Goal: Task Accomplishment & Management: Use online tool/utility

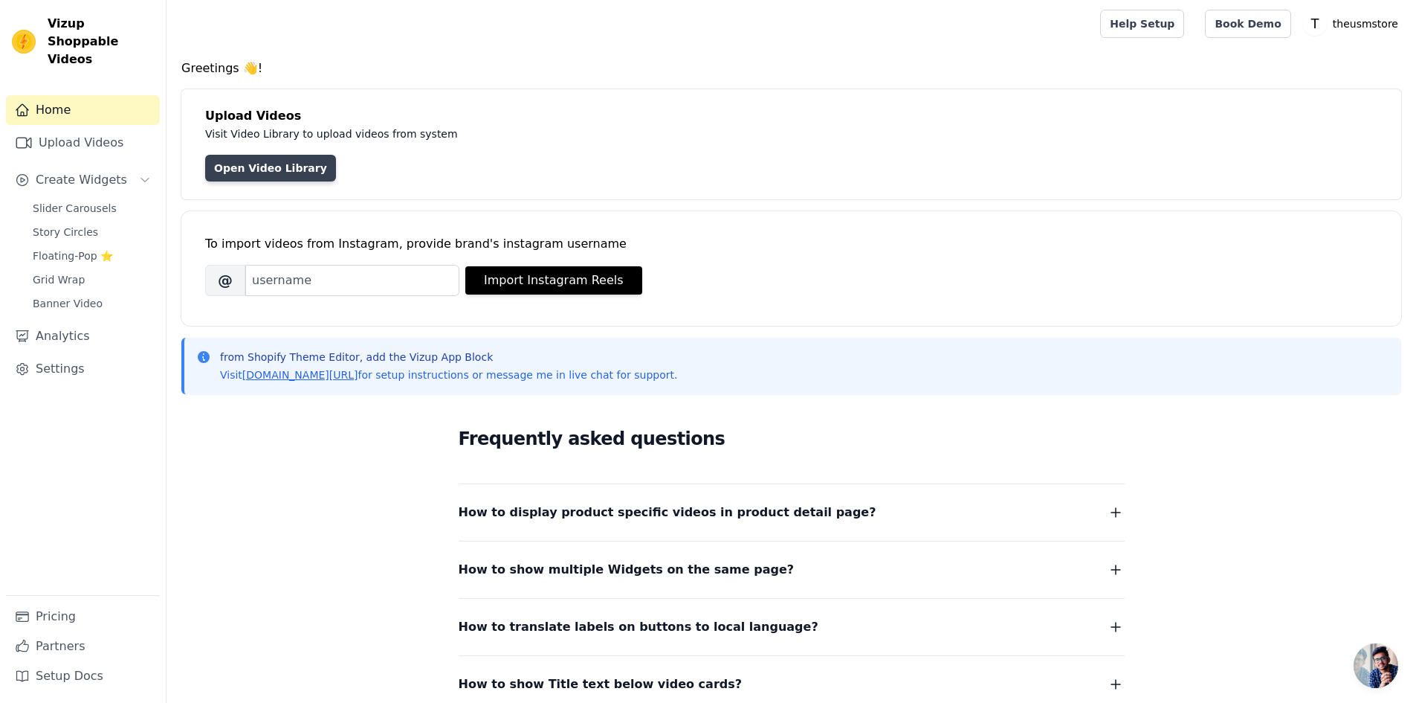
click at [248, 172] on link "Open Video Library" at bounding box center [270, 168] width 131 height 27
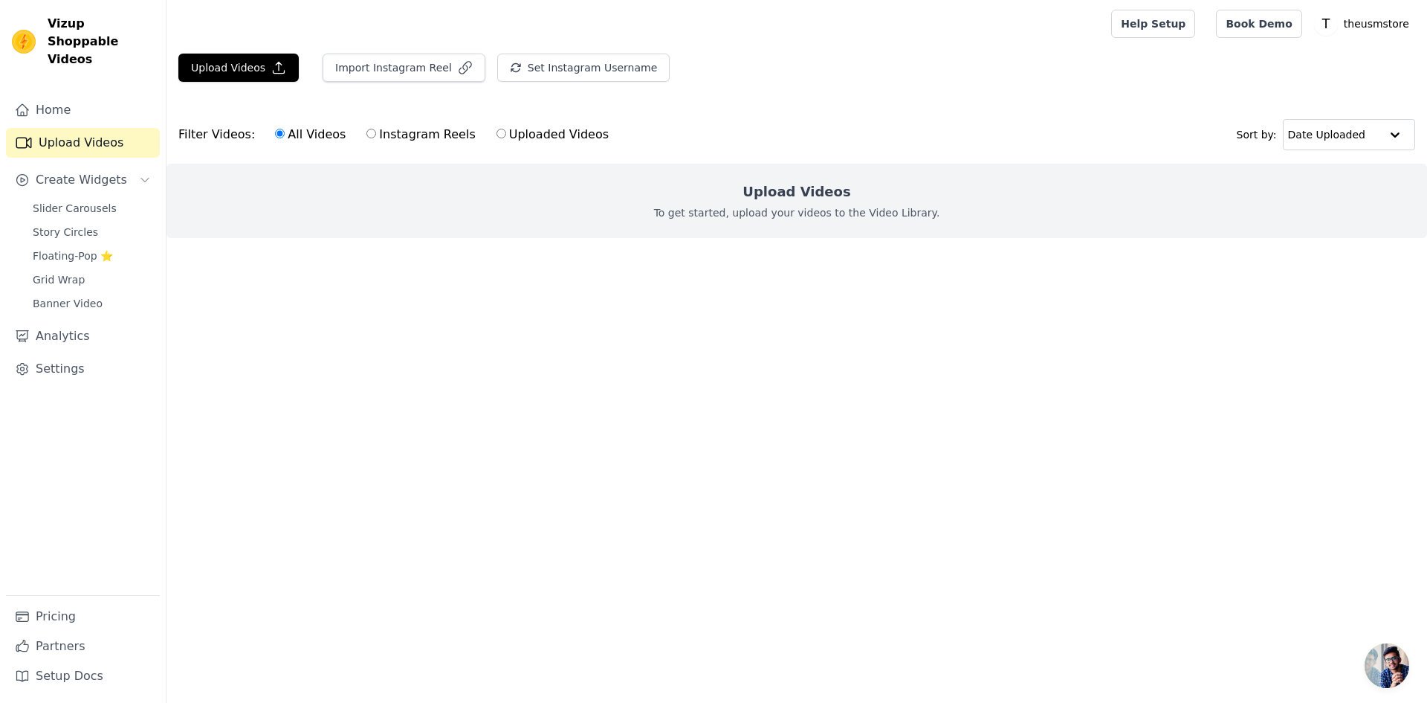
click at [545, 225] on div "Upload Videos To get started, upload your videos to the Video Library." at bounding box center [797, 201] width 1261 height 74
click at [520, 145] on div "All Videos Instagram Reels Uploaded Videos" at bounding box center [442, 134] width 350 height 34
click at [517, 134] on label "Uploaded Videos" at bounding box center [553, 134] width 114 height 19
click at [506, 134] on input "Uploaded Videos" at bounding box center [502, 134] width 10 height 10
radio input "true"
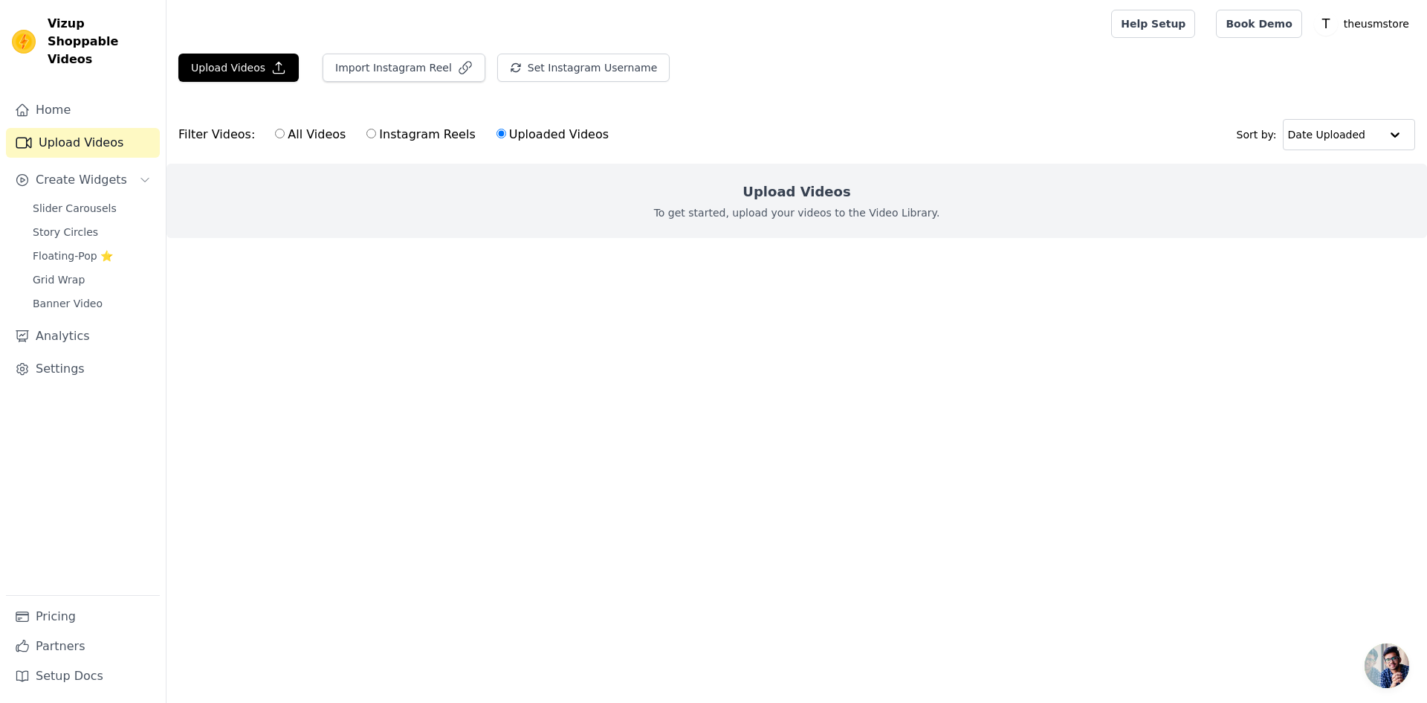
click at [517, 134] on label "Uploaded Videos" at bounding box center [553, 134] width 114 height 19
click at [506, 134] on input "Uploaded Videos" at bounding box center [502, 134] width 10 height 10
click at [616, 211] on div "Upload Videos To get started, upload your videos to the Video Library." at bounding box center [797, 201] width 1261 height 74
click at [527, 132] on label "Uploaded Videos" at bounding box center [553, 134] width 114 height 19
click at [506, 132] on input "Uploaded Videos" at bounding box center [502, 134] width 10 height 10
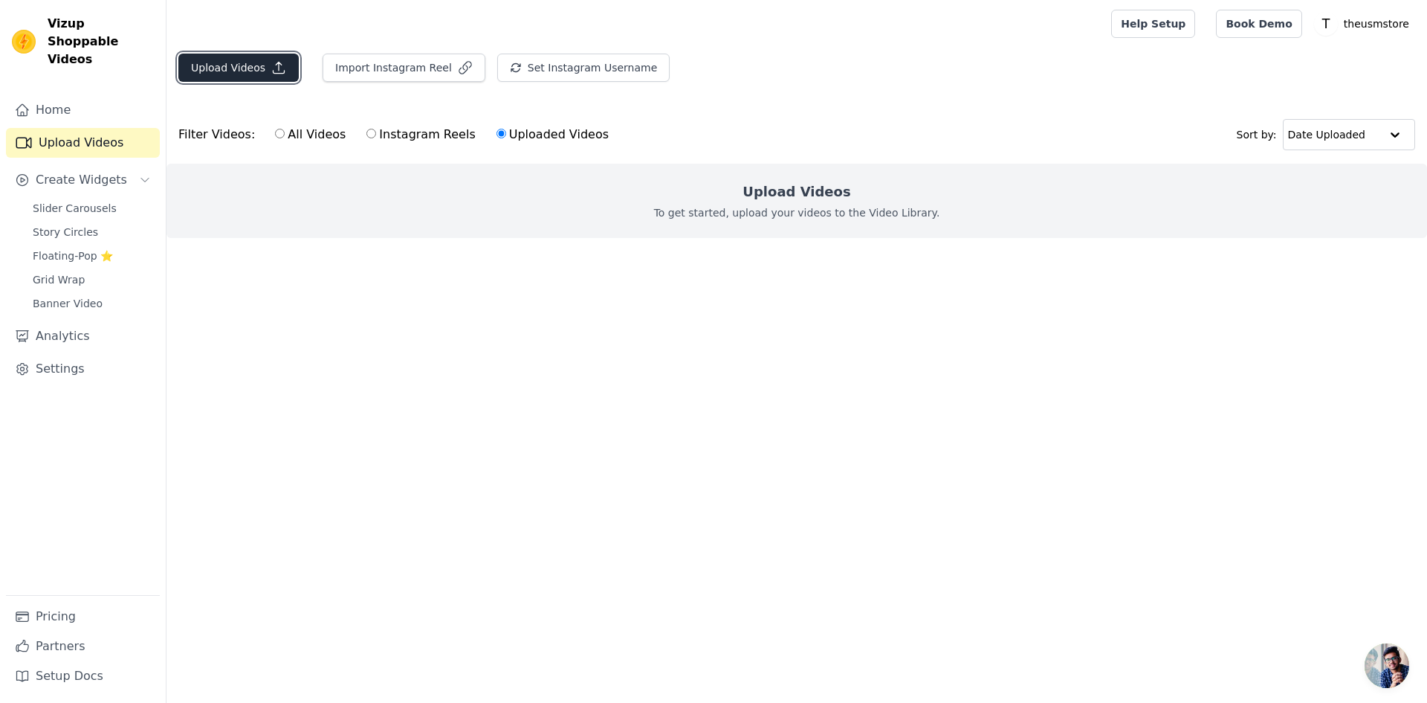
click at [271, 65] on icon "button" at bounding box center [278, 67] width 15 height 15
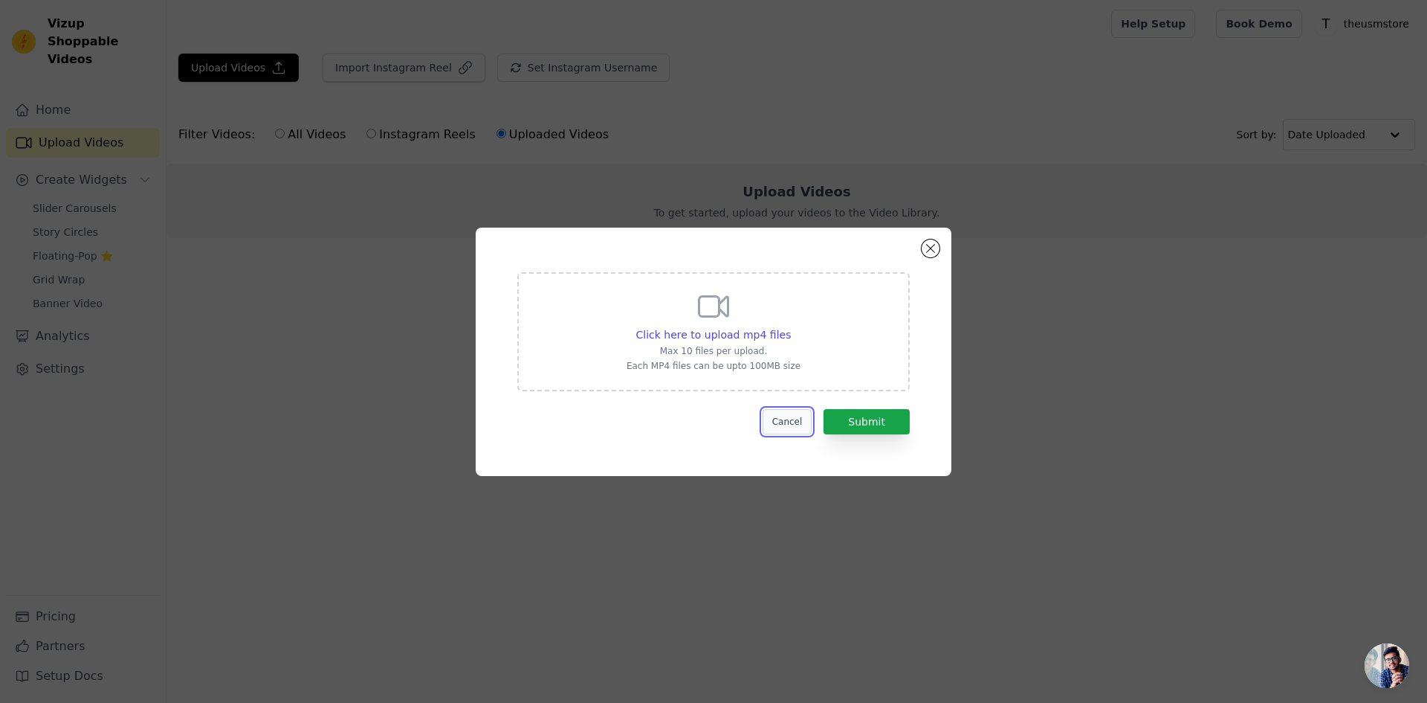
click at [793, 419] on button "Cancel" at bounding box center [788, 421] width 50 height 25
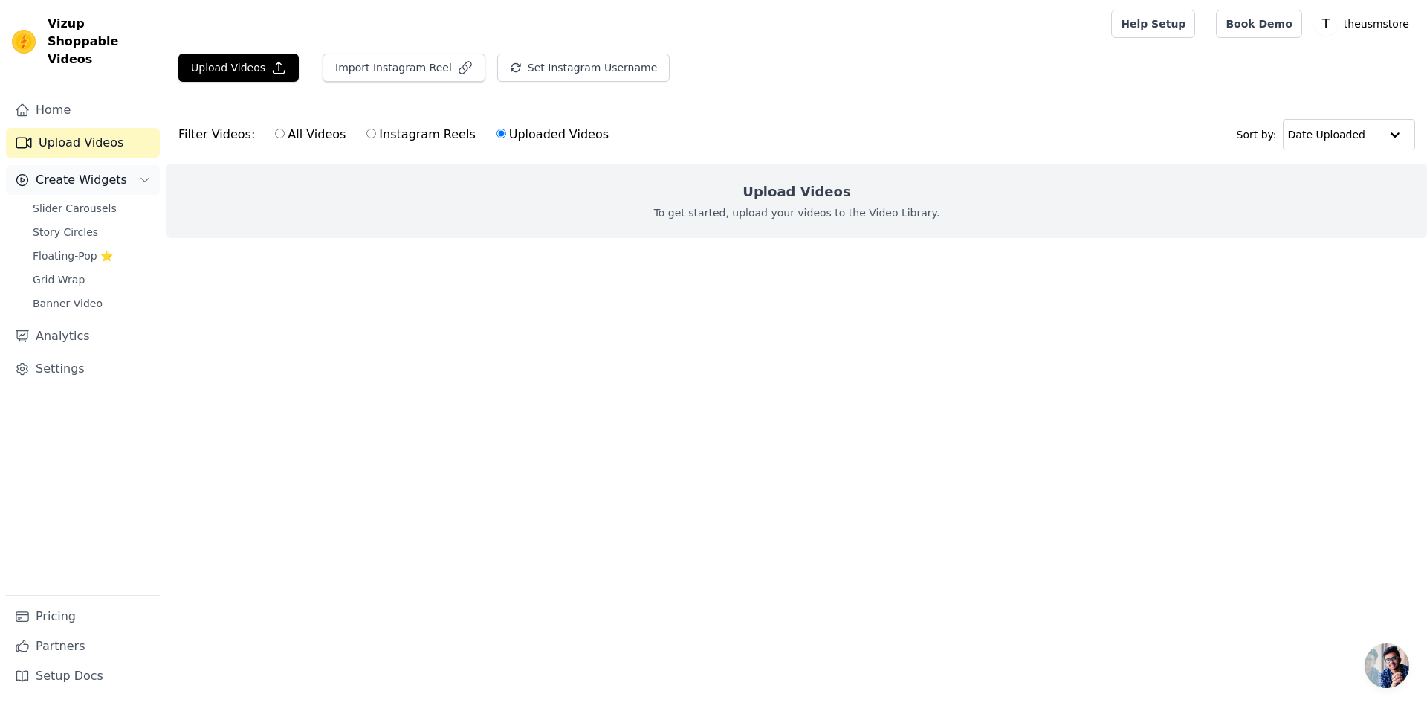
click at [88, 171] on span "Create Widgets" at bounding box center [81, 180] width 91 height 18
click at [82, 201] on span "Slider Carousels" at bounding box center [75, 208] width 84 height 15
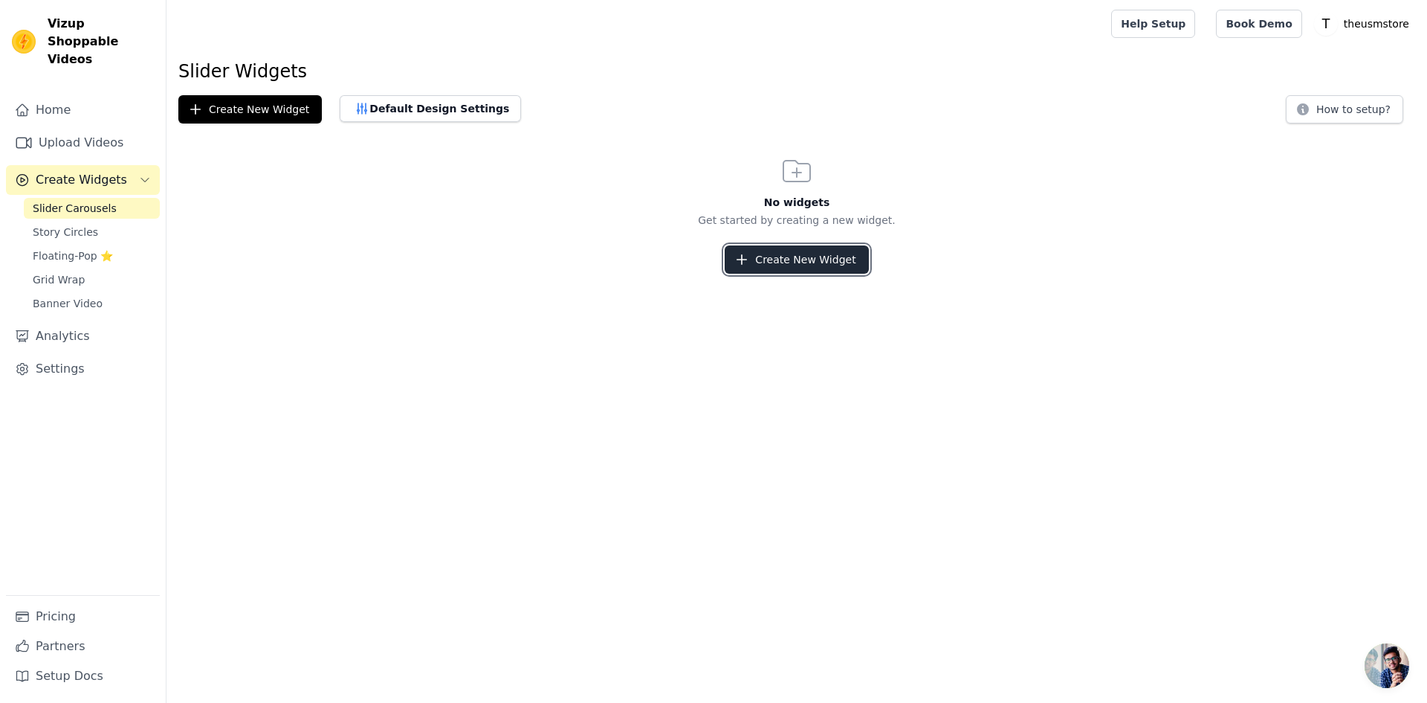
click at [769, 258] on button "Create New Widget" at bounding box center [796, 259] width 143 height 28
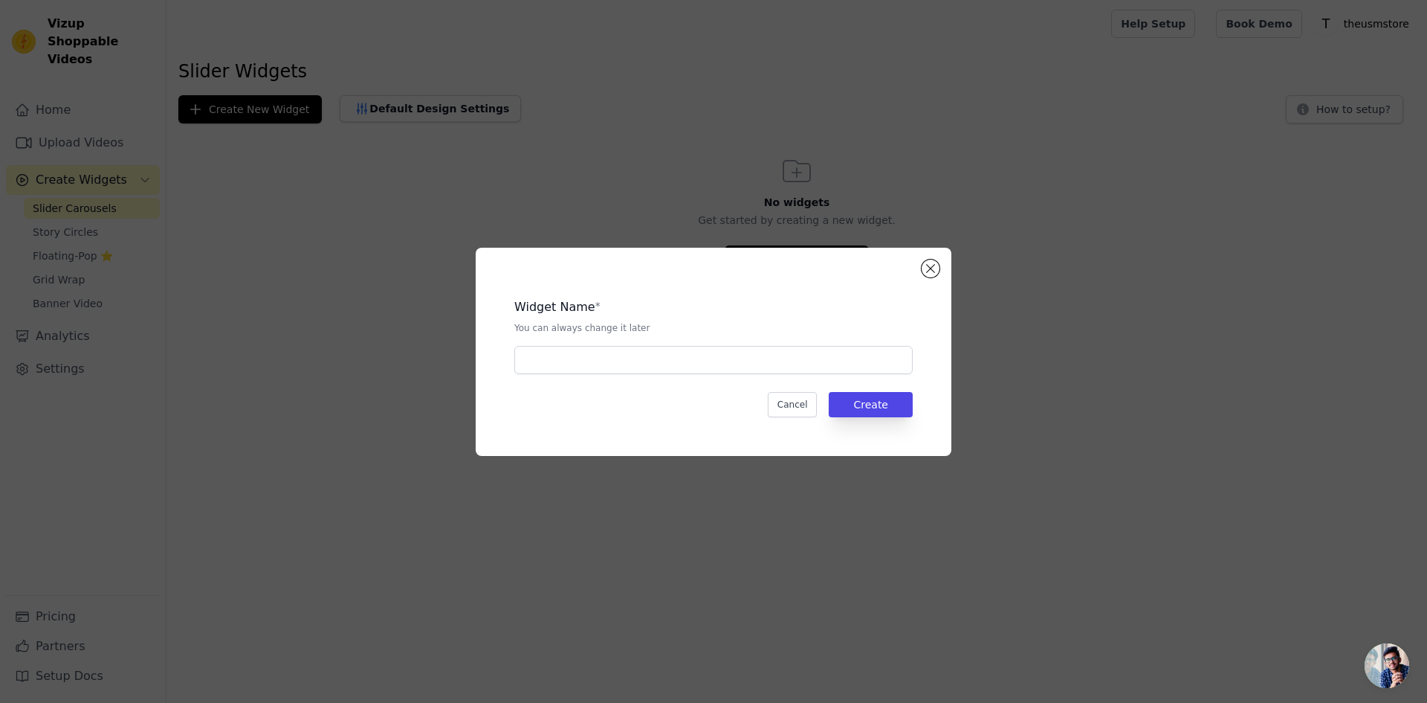
click at [706, 344] on div "Widget Name * You can always change it later" at bounding box center [713, 330] width 398 height 88
click at [701, 361] on input "text" at bounding box center [713, 360] width 398 height 28
type input "new"
click at [867, 401] on button "Create" at bounding box center [871, 404] width 84 height 25
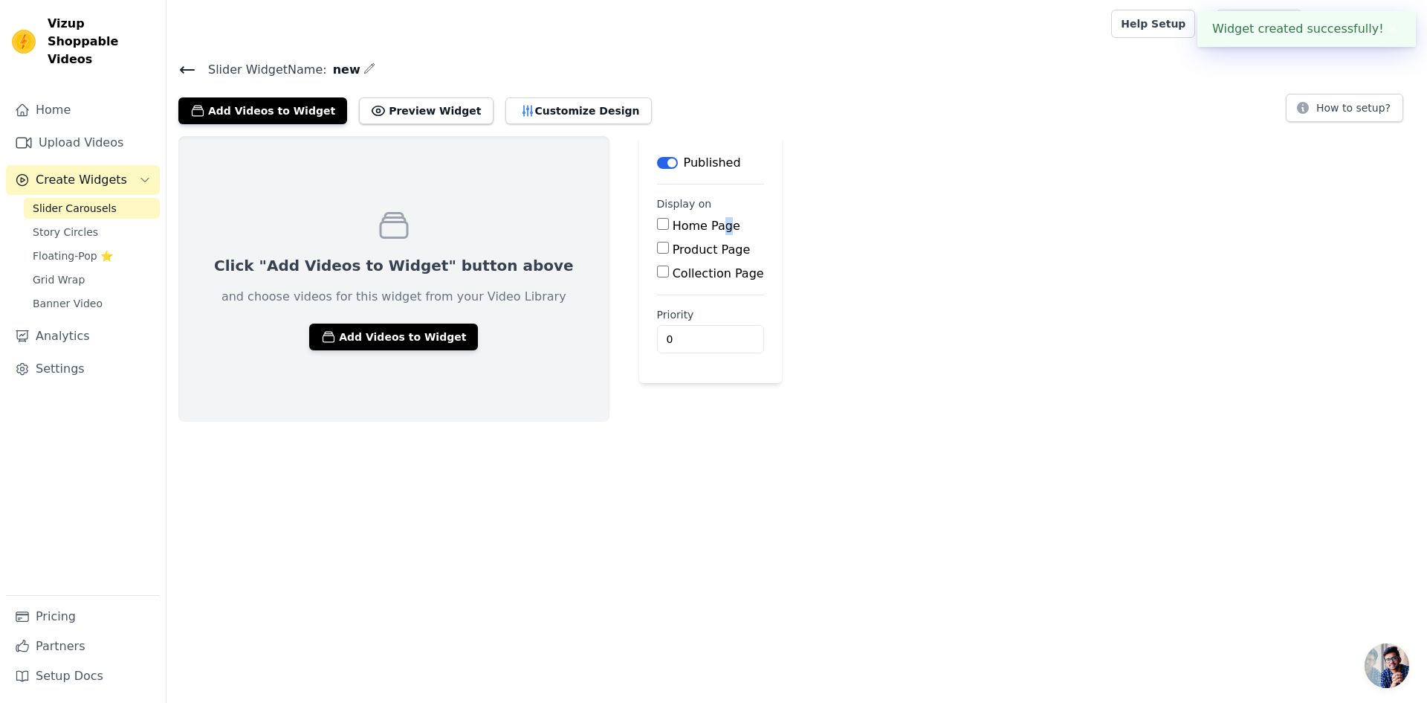
click at [673, 232] on label "Home Page" at bounding box center [707, 226] width 68 height 14
click at [673, 230] on label "Home Page" at bounding box center [707, 226] width 68 height 14
click at [657, 230] on input "Home Page" at bounding box center [663, 224] width 12 height 12
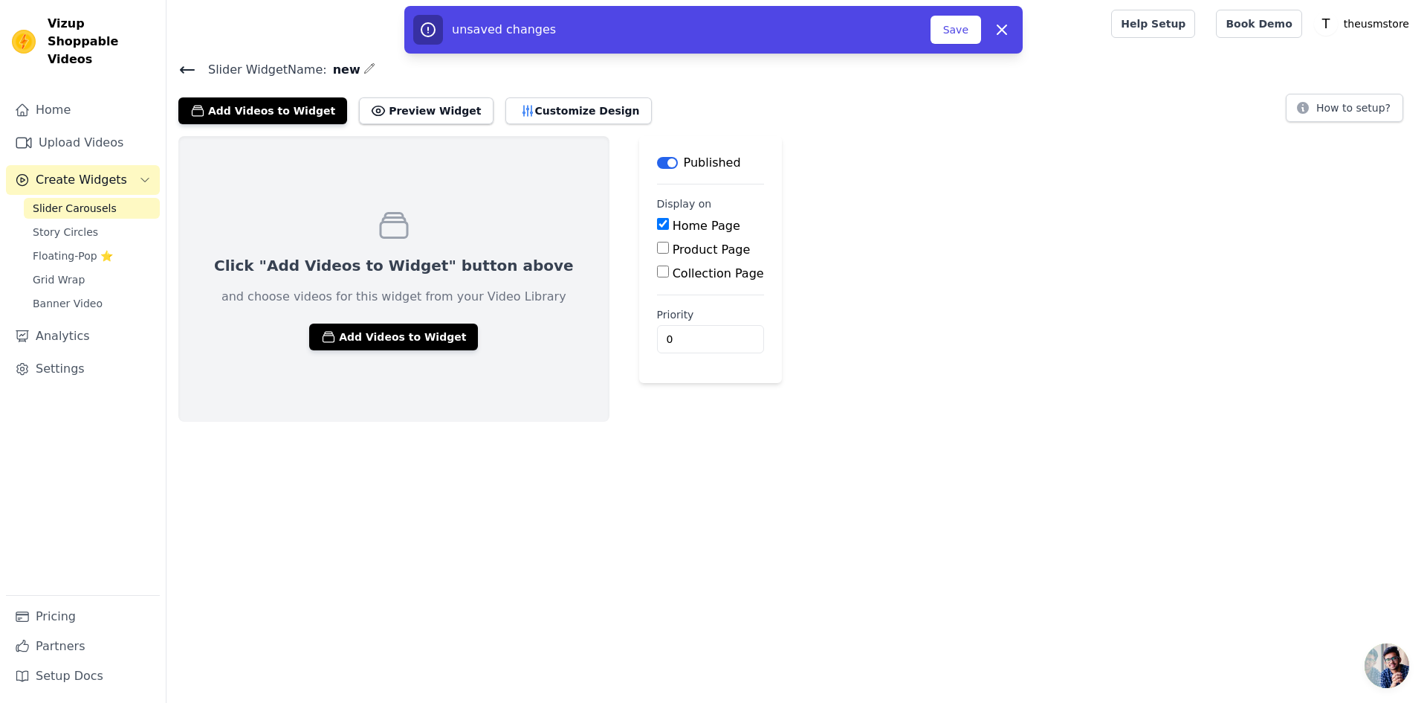
click at [673, 230] on label "Home Page" at bounding box center [707, 226] width 68 height 14
click at [657, 230] on input "Home Page" at bounding box center [663, 224] width 12 height 12
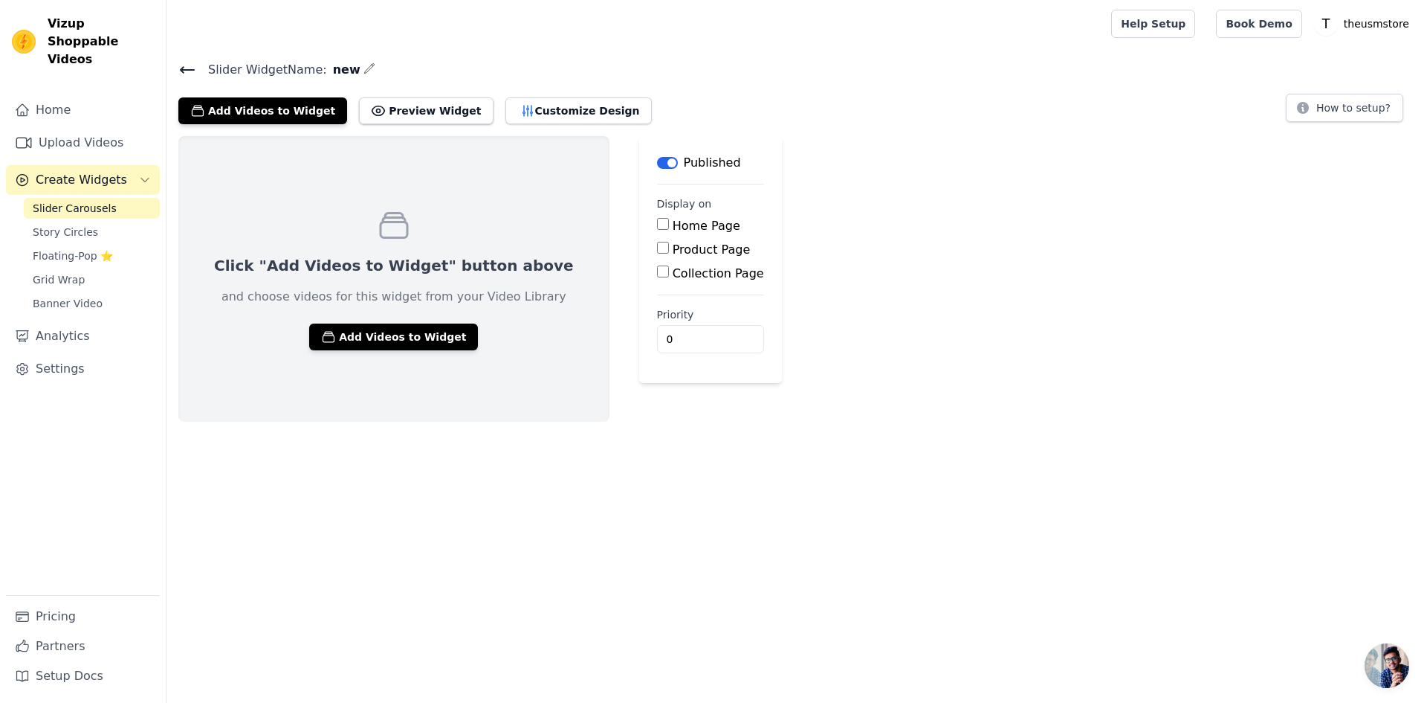
click at [673, 230] on label "Home Page" at bounding box center [707, 226] width 68 height 14
click at [657, 230] on input "Home Page" at bounding box center [663, 224] width 12 height 12
checkbox input "true"
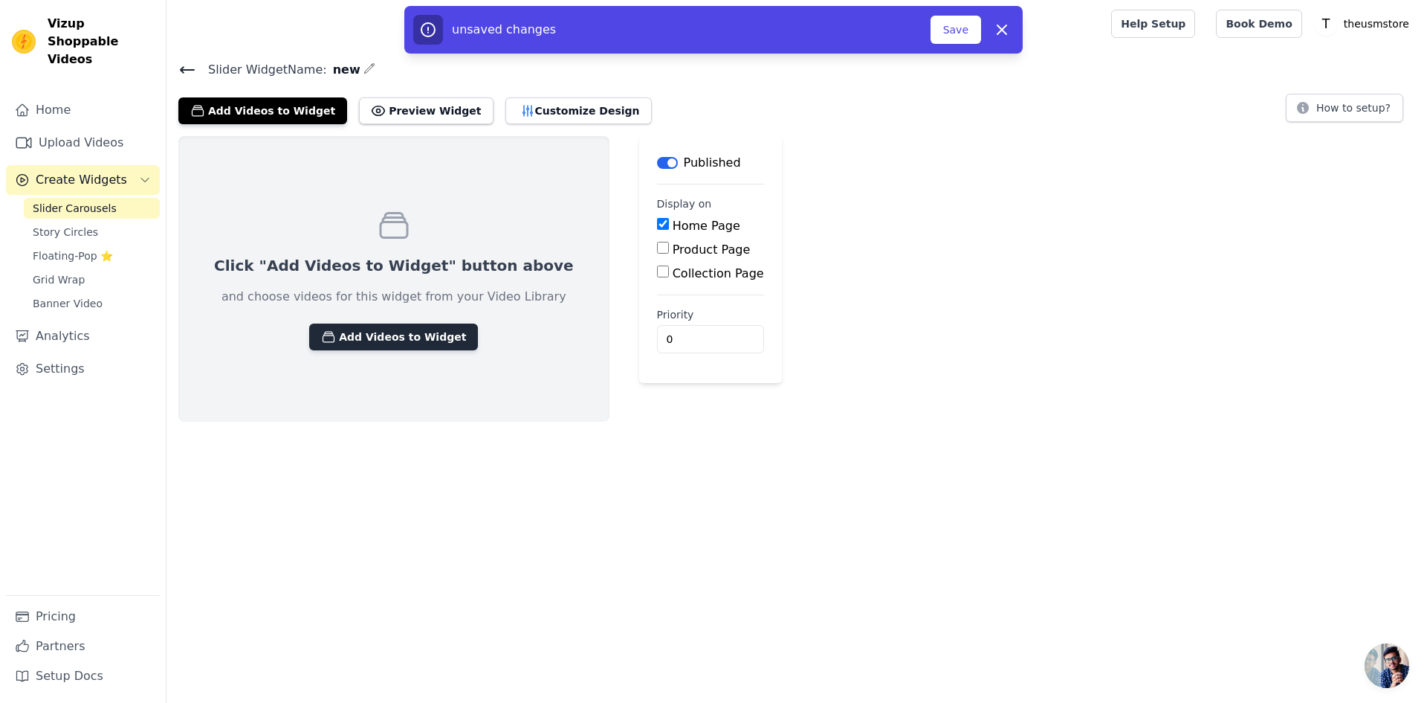
click at [359, 341] on button "Add Videos to Widget" at bounding box center [393, 336] width 169 height 27
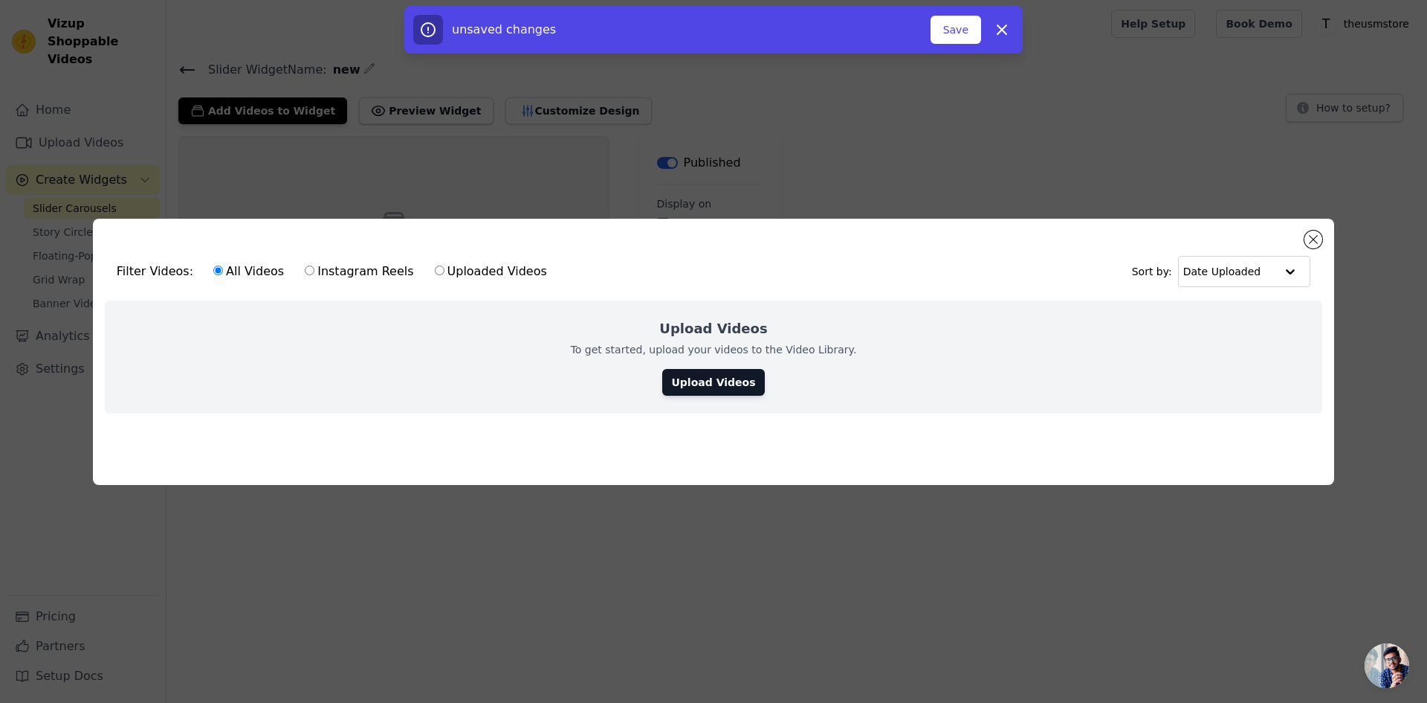
click at [453, 262] on label "Uploaded Videos" at bounding box center [491, 271] width 114 height 19
click at [445, 265] on input "Uploaded Videos" at bounding box center [440, 270] width 10 height 10
radio input "true"
click at [112, 424] on ul at bounding box center [714, 425] width 1218 height 24
click at [100, 448] on div "Filter Videos: All Videos Instagram Reels Uploaded Videos Sort by: Date Uploade…" at bounding box center [714, 352] width 1242 height 266
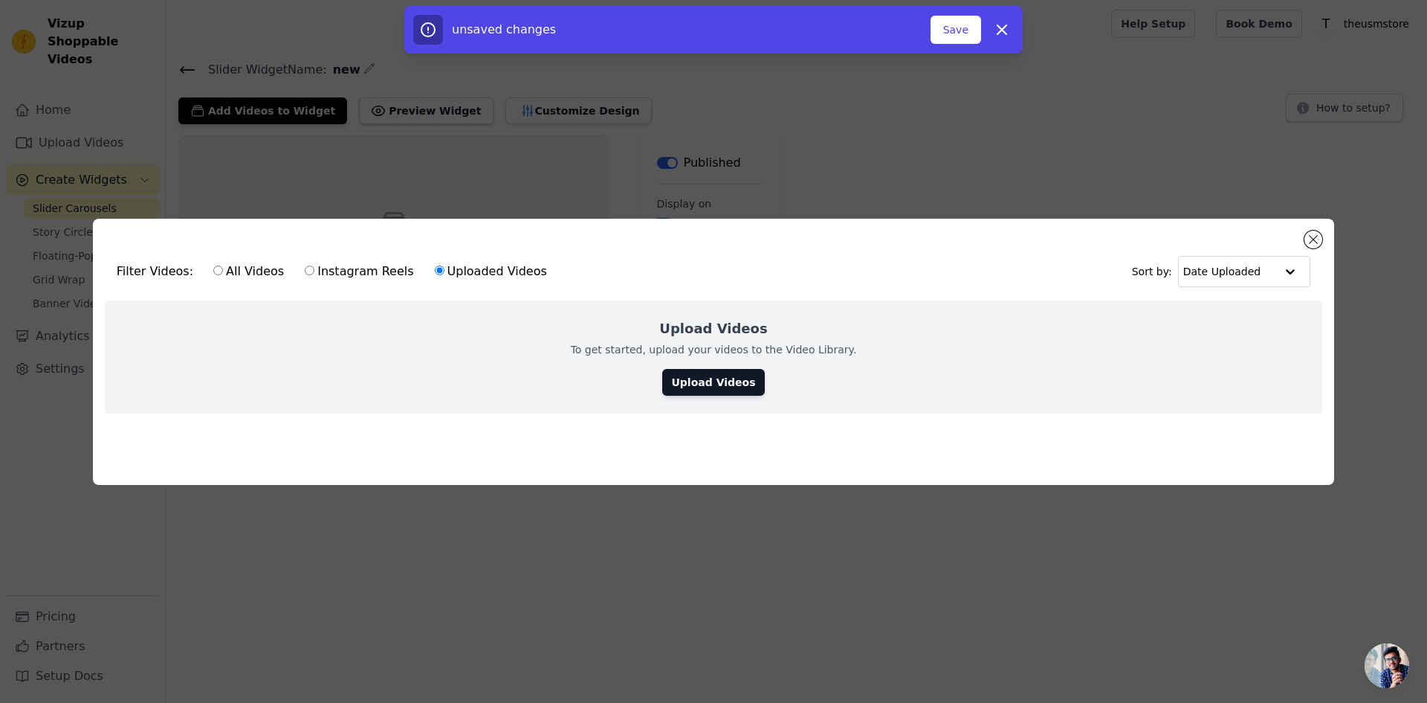
click at [103, 440] on div "Filter Videos: All Videos Instagram Reels Uploaded Videos Sort by: Date Uploade…" at bounding box center [714, 352] width 1242 height 266
click at [225, 268] on label "All Videos" at bounding box center [249, 271] width 72 height 19
click at [223, 268] on input "All Videos" at bounding box center [218, 270] width 10 height 10
radio input "true"
click at [494, 273] on label "Uploaded Videos" at bounding box center [491, 271] width 114 height 19
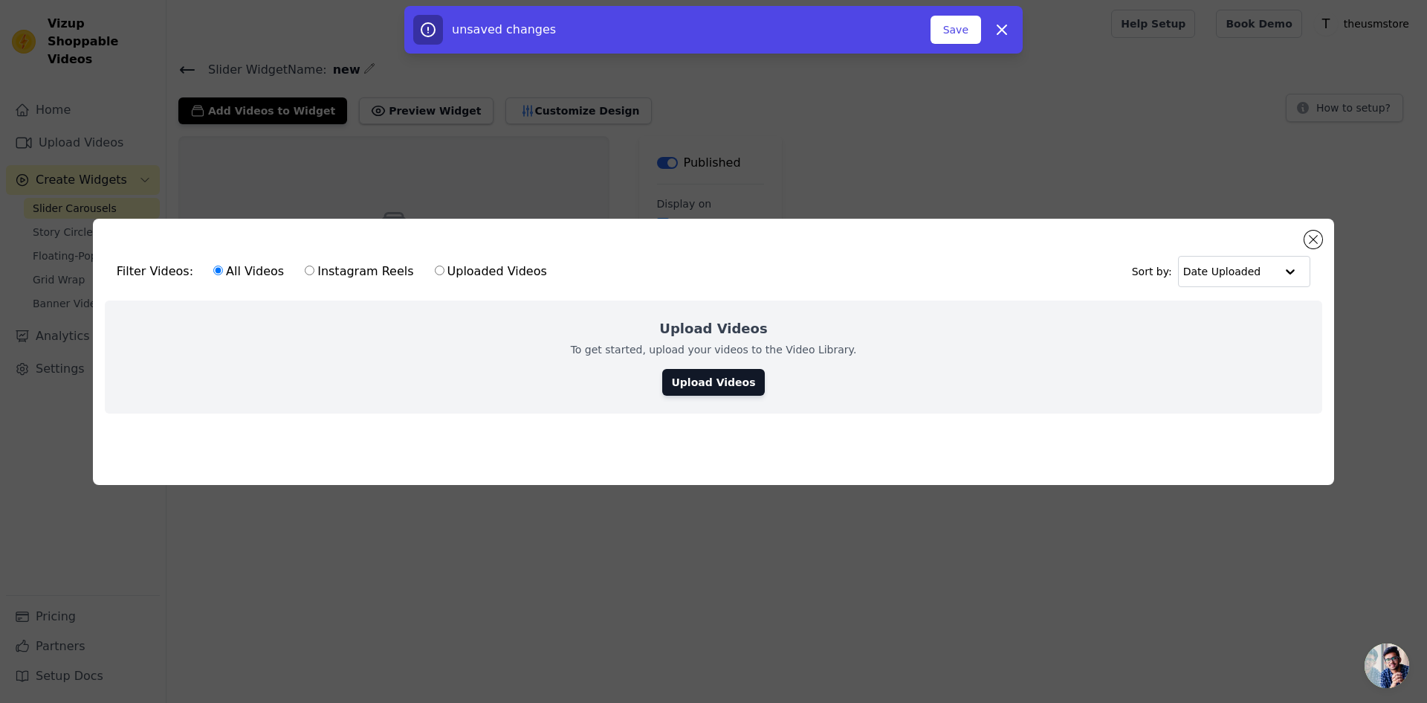
click at [445, 273] on input "Uploaded Videos" at bounding box center [440, 270] width 10 height 10
radio input "true"
click at [700, 365] on div "Upload Videos To get started, upload your videos to the Video Library. Upload V…" at bounding box center [714, 356] width 1218 height 113
click at [707, 369] on link "Upload Videos" at bounding box center [713, 382] width 102 height 27
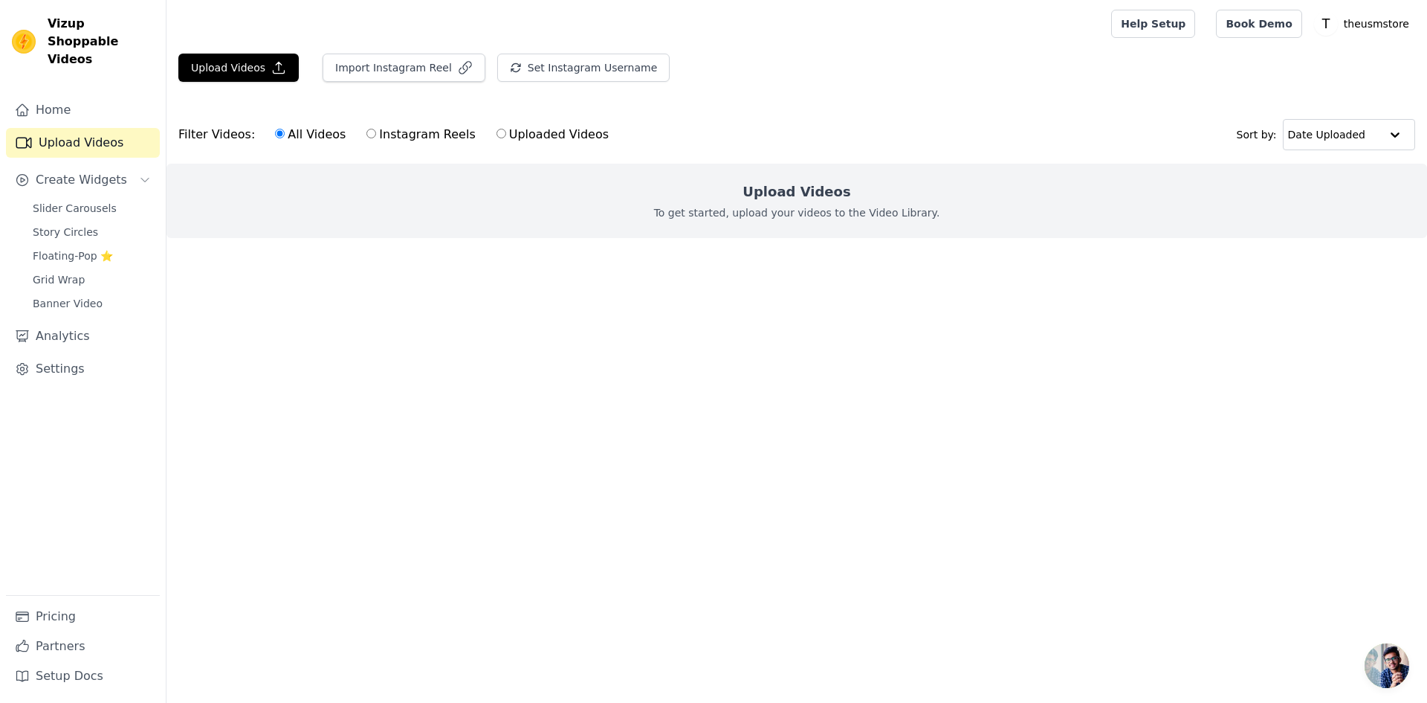
click at [550, 137] on label "Uploaded Videos" at bounding box center [553, 134] width 114 height 19
click at [506, 137] on input "Uploaded Videos" at bounding box center [502, 134] width 10 height 10
radio input "true"
click at [68, 201] on span "Slider Carousels" at bounding box center [75, 208] width 84 height 15
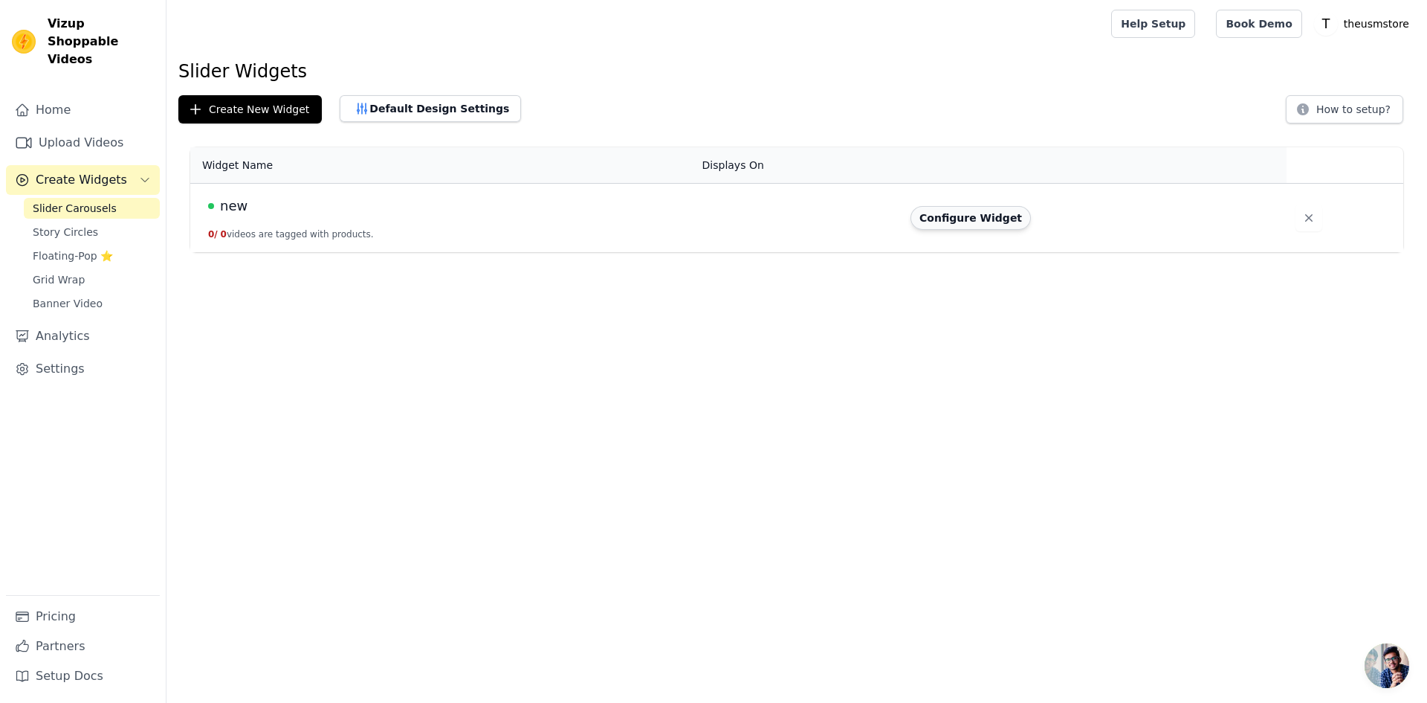
click at [952, 227] on button "Configure Widget" at bounding box center [971, 218] width 120 height 24
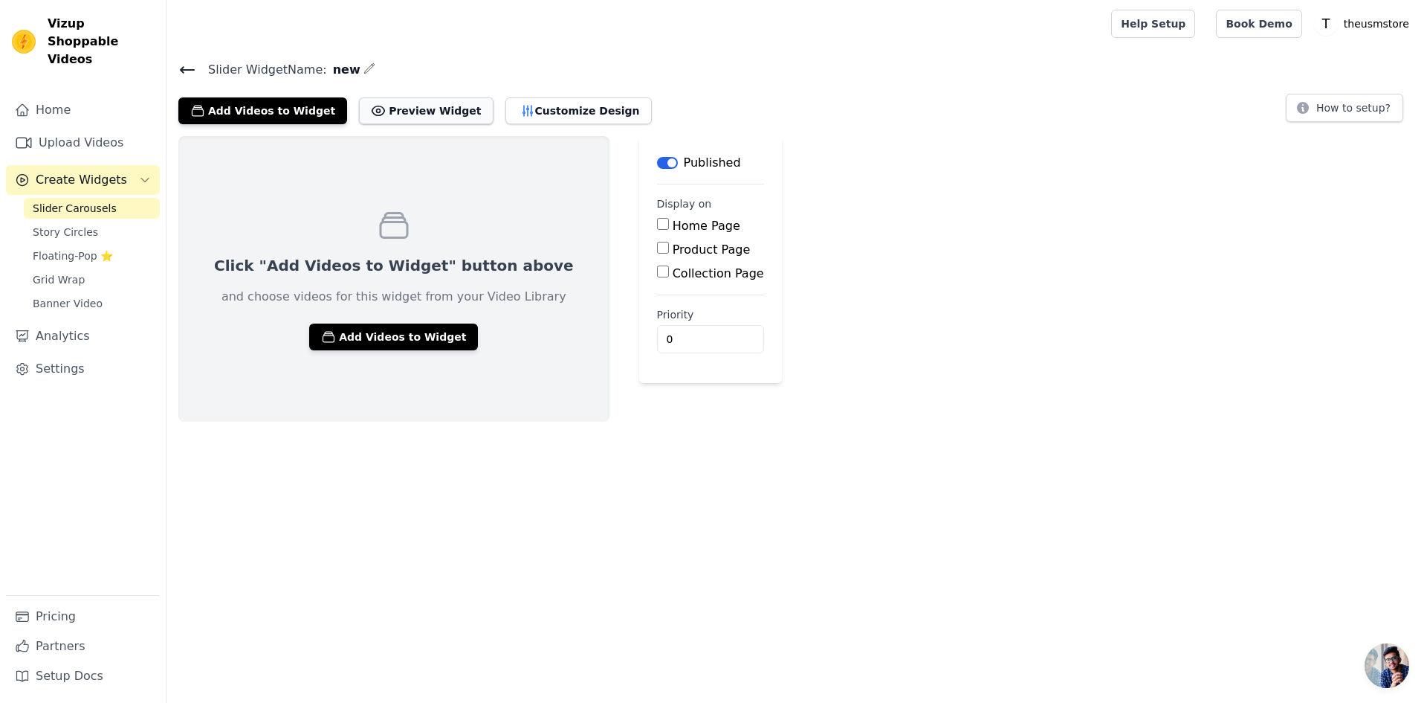
click at [387, 104] on button "Preview Widget" at bounding box center [426, 110] width 134 height 27
click at [529, 103] on button "Customize Design" at bounding box center [579, 110] width 146 height 27
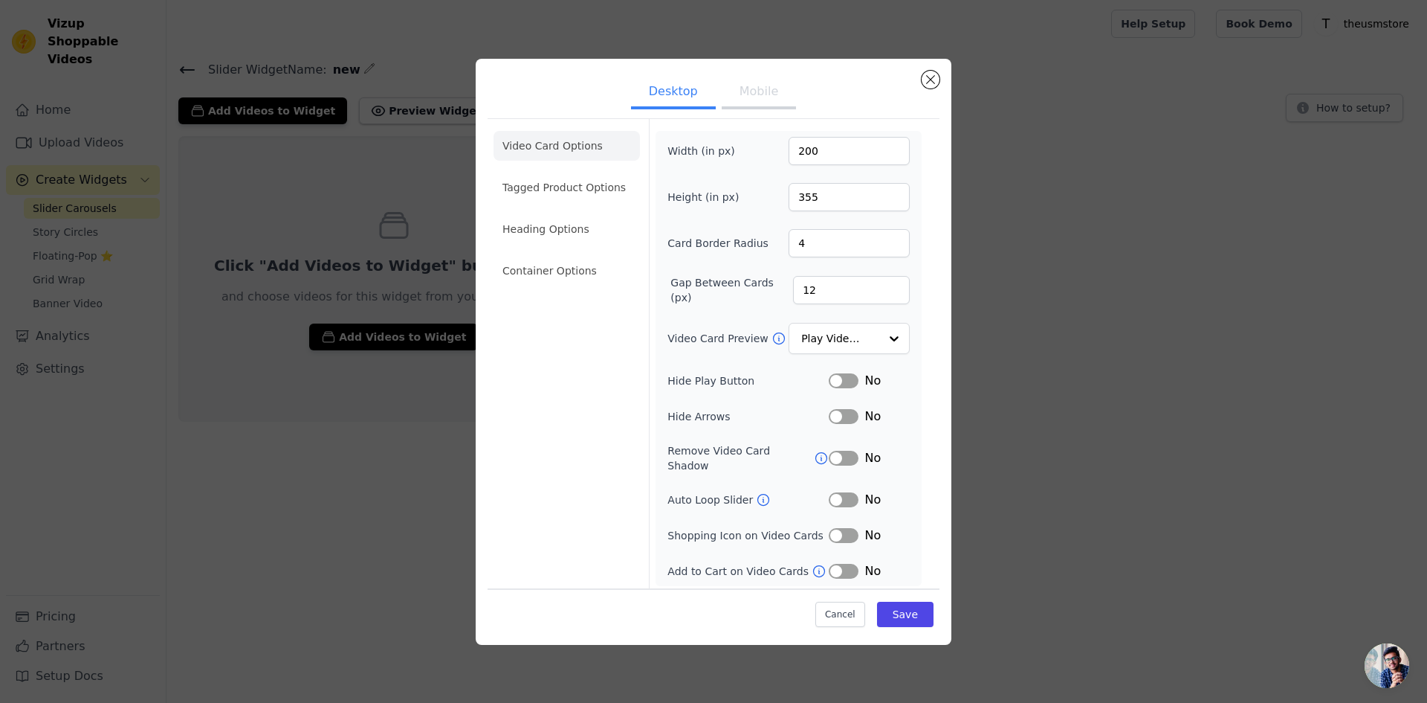
click at [831, 173] on div "Width (in px) 200 Height (in px) 355 Card Border Radius 4 Gap Between Cards (px…" at bounding box center [789, 358] width 242 height 443
click at [830, 165] on input "200" at bounding box center [849, 151] width 121 height 28
type input "1800"
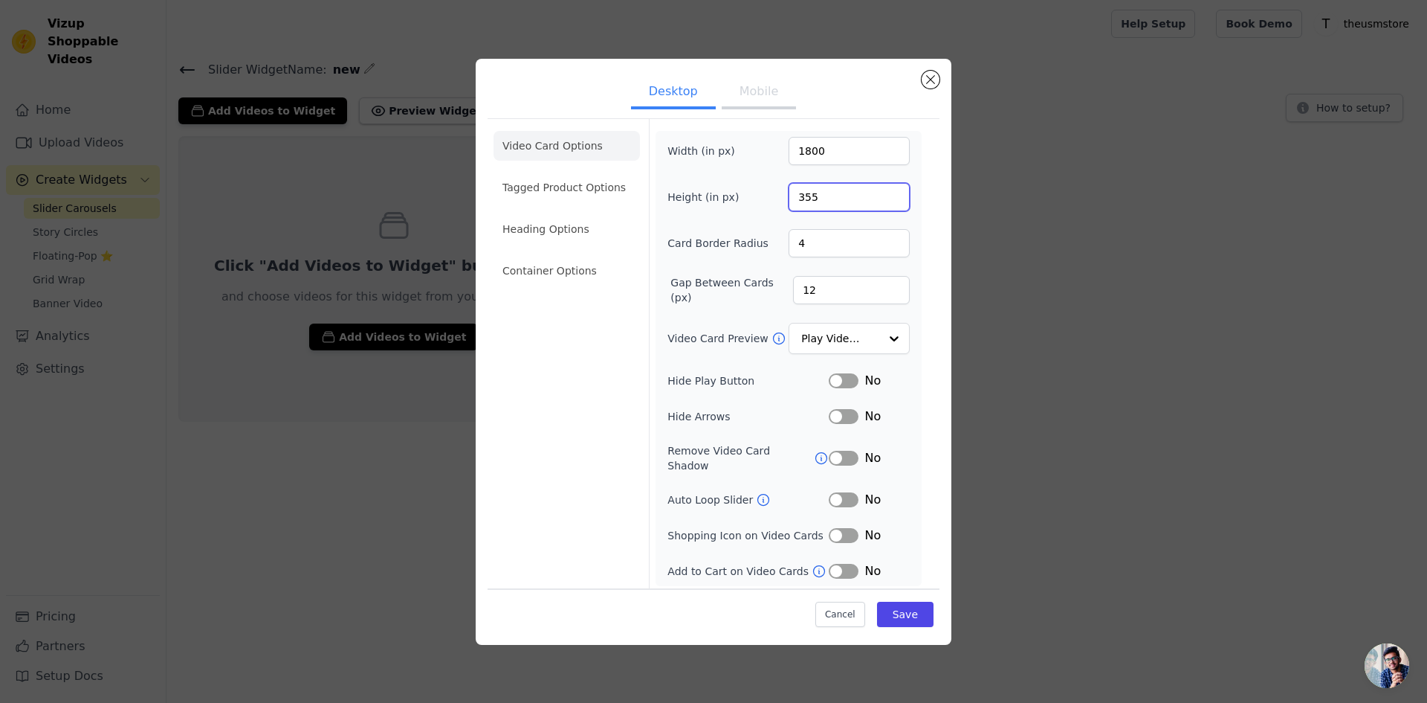
click at [824, 202] on input "355" at bounding box center [849, 197] width 121 height 28
drag, startPoint x: 824, startPoint y: 202, endPoint x: 801, endPoint y: 202, distance: 23.0
click at [801, 202] on input "355" at bounding box center [849, 197] width 121 height 28
click at [840, 200] on input "355" at bounding box center [849, 197] width 121 height 28
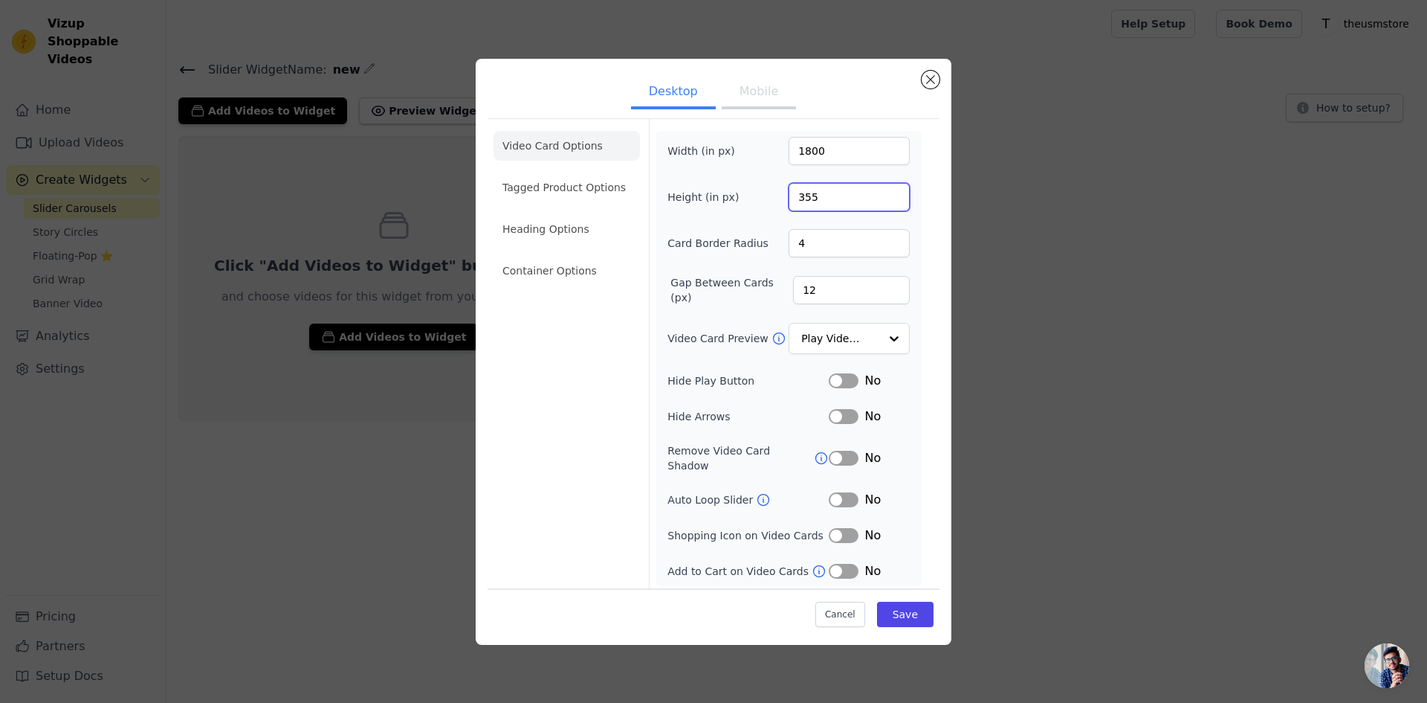
click at [840, 200] on input "355" at bounding box center [849, 197] width 121 height 28
drag, startPoint x: 793, startPoint y: 200, endPoint x: 740, endPoint y: 198, distance: 52.1
click at [743, 200] on div "Height (in px) 800" at bounding box center [789, 197] width 242 height 28
type input "600"
click at [832, 250] on input "4" at bounding box center [849, 243] width 121 height 28
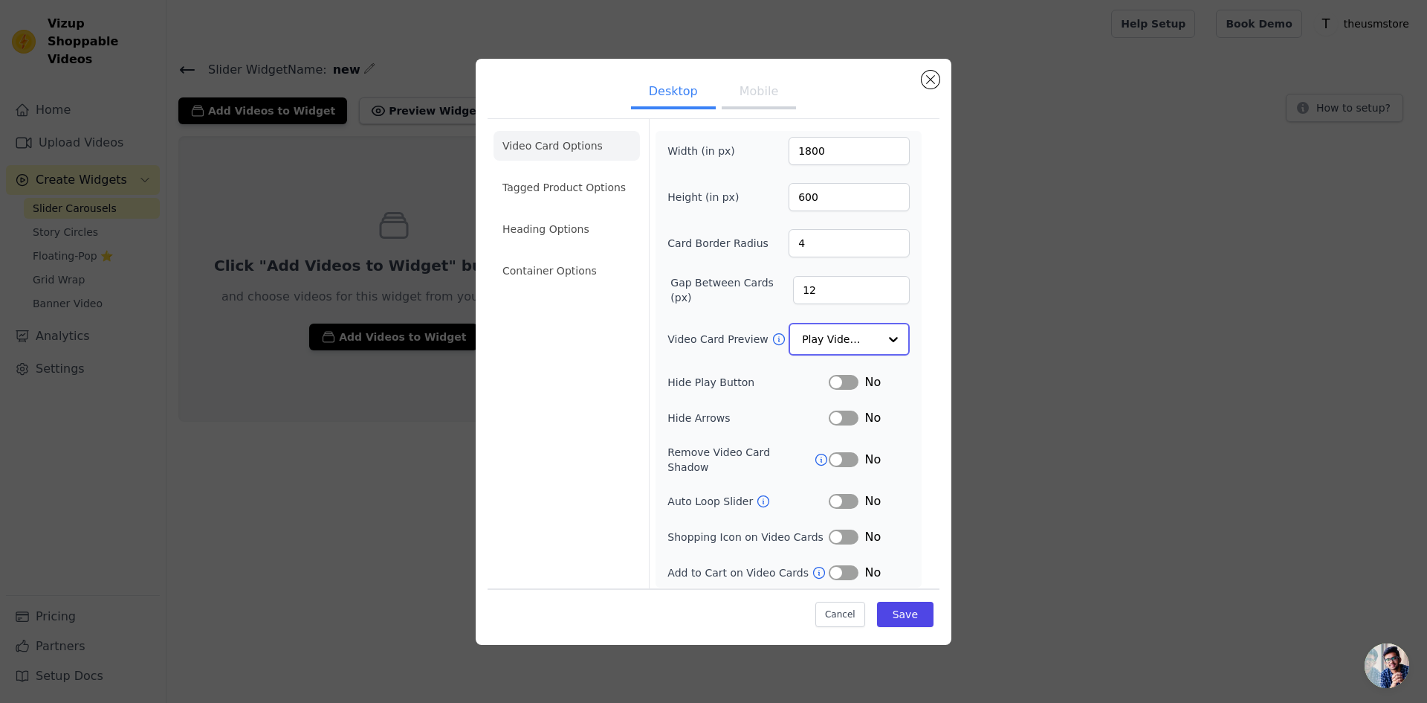
click at [881, 348] on div at bounding box center [894, 339] width 30 height 30
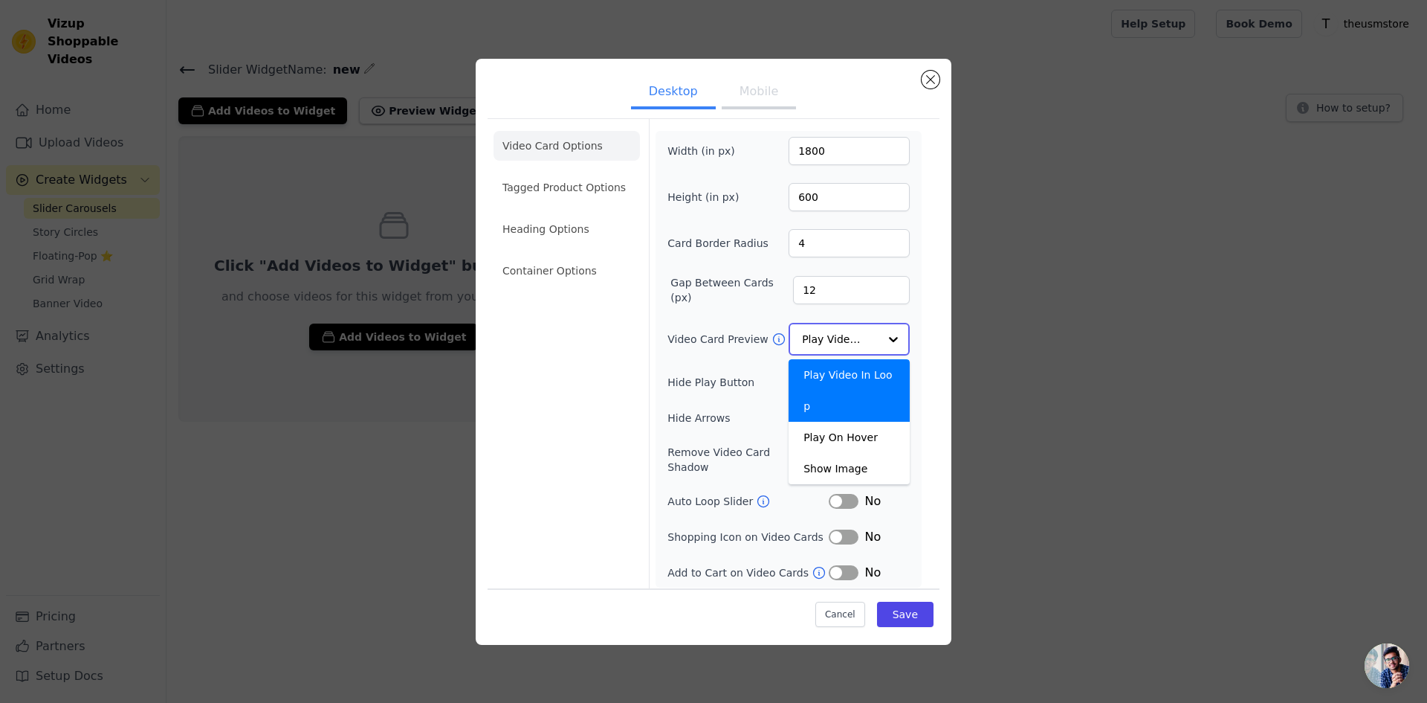
click at [874, 377] on div "Play Video In Loop" at bounding box center [849, 390] width 121 height 62
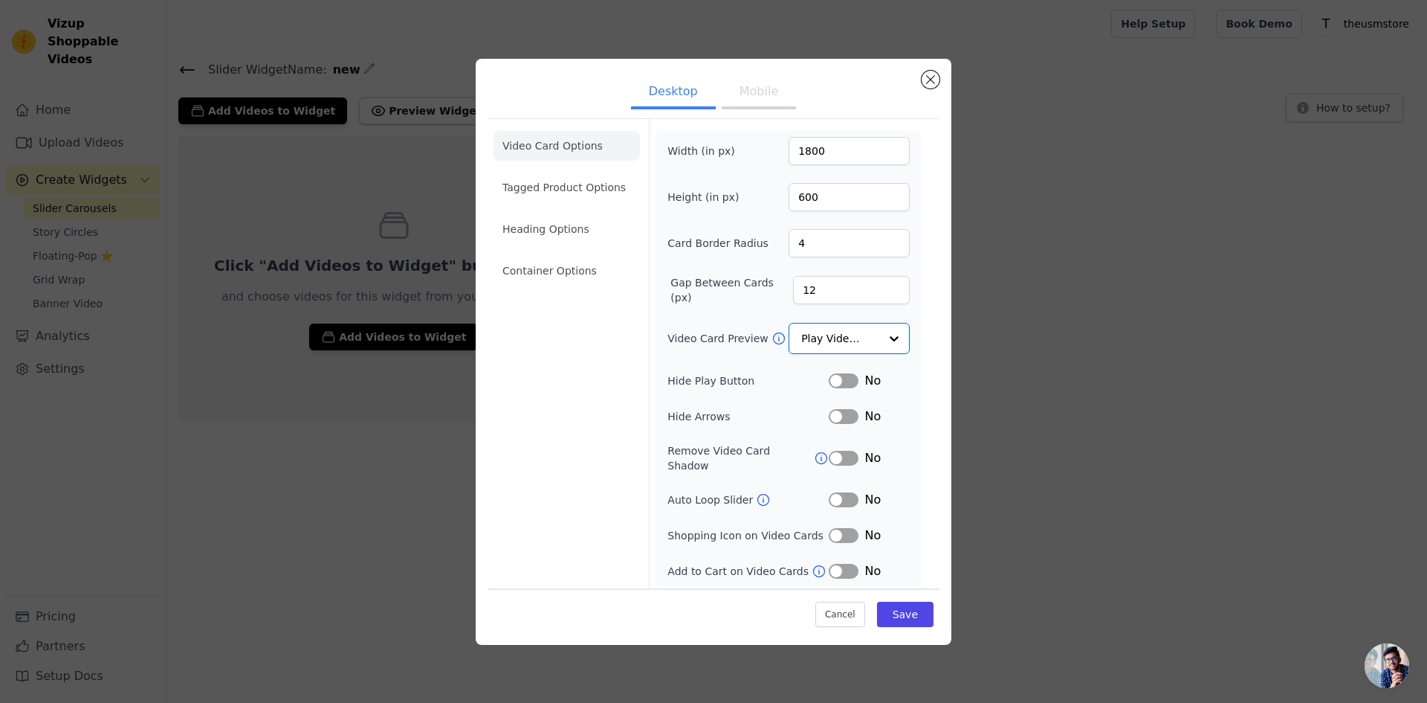
click at [901, 366] on div "Width (in px) 1800 Height (in px) 600 Card Border Radius 4 Gap Between Cards (p…" at bounding box center [789, 358] width 242 height 443
click at [844, 388] on button "Label" at bounding box center [844, 380] width 30 height 15
click at [847, 419] on button "Label" at bounding box center [844, 416] width 30 height 15
click at [846, 459] on button "Label" at bounding box center [844, 458] width 30 height 15
click at [848, 492] on button "Label" at bounding box center [844, 499] width 30 height 15
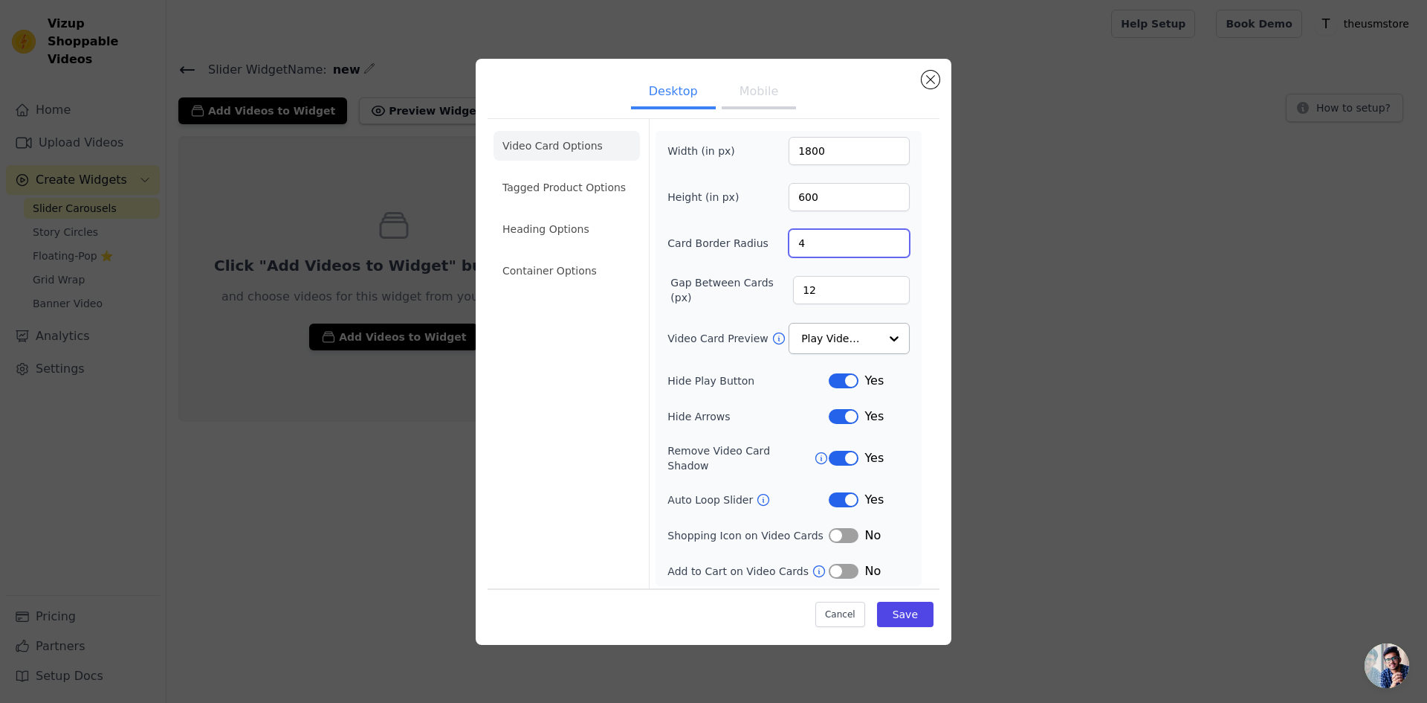
drag, startPoint x: 811, startPoint y: 248, endPoint x: 796, endPoint y: 248, distance: 14.9
click at [796, 248] on input "4" at bounding box center [849, 243] width 121 height 28
type input "0"
click at [837, 300] on input "12" at bounding box center [851, 290] width 117 height 28
click at [582, 199] on li "Tagged Product Options" at bounding box center [567, 187] width 146 height 30
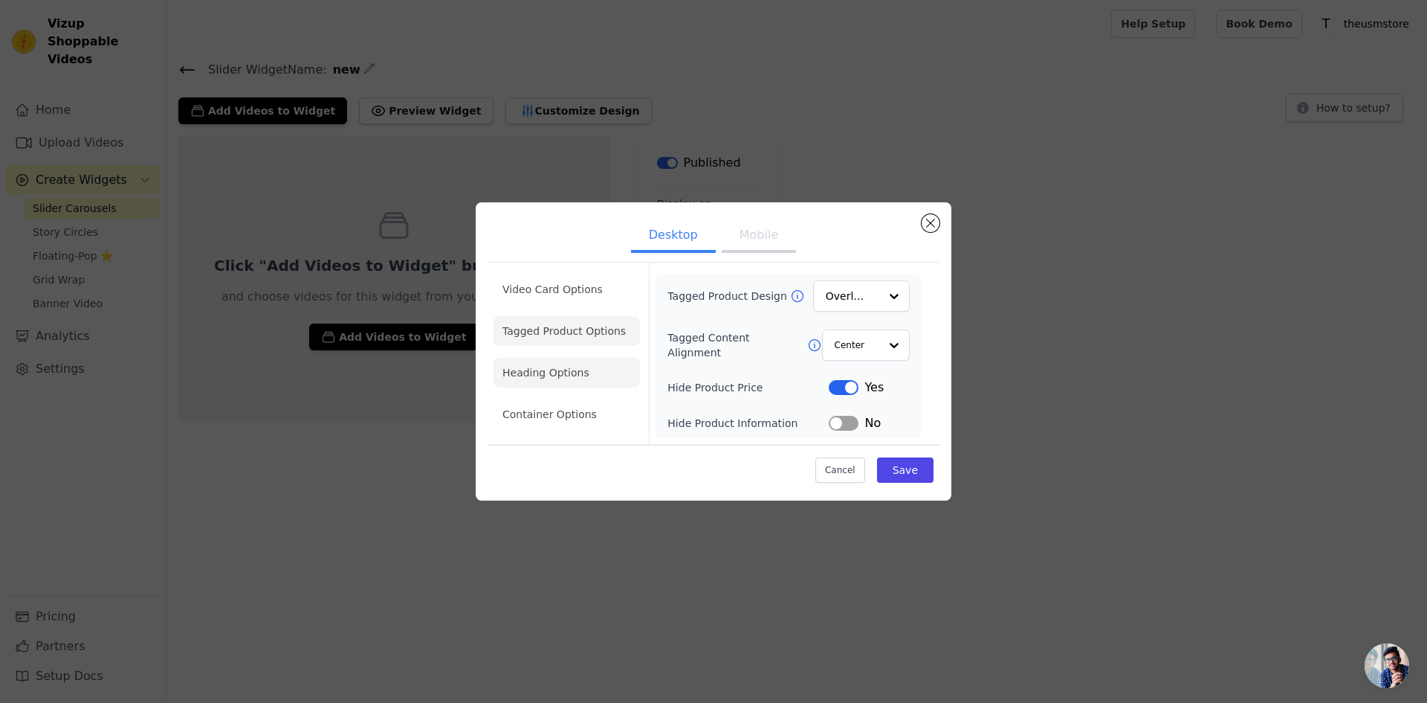
click at [555, 364] on li "Heading Options" at bounding box center [567, 373] width 146 height 30
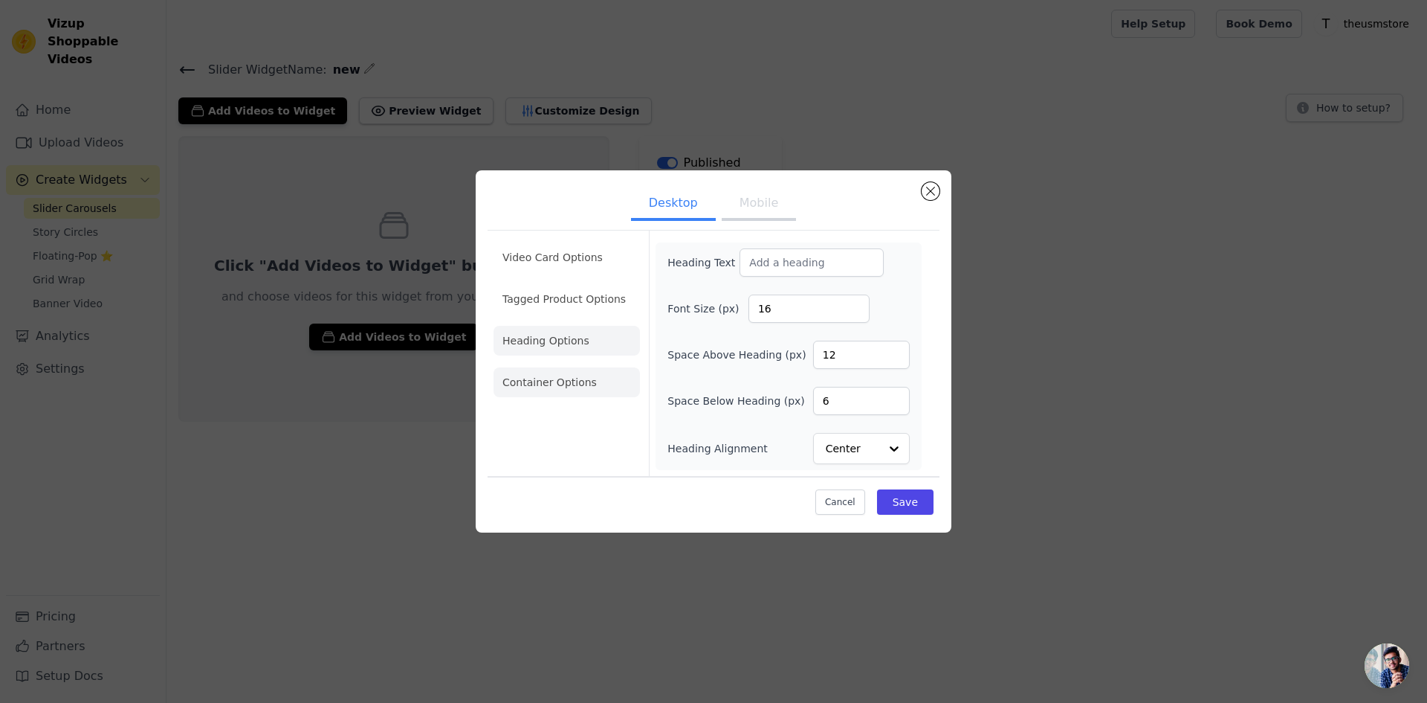
click at [554, 393] on li "Container Options" at bounding box center [567, 382] width 146 height 30
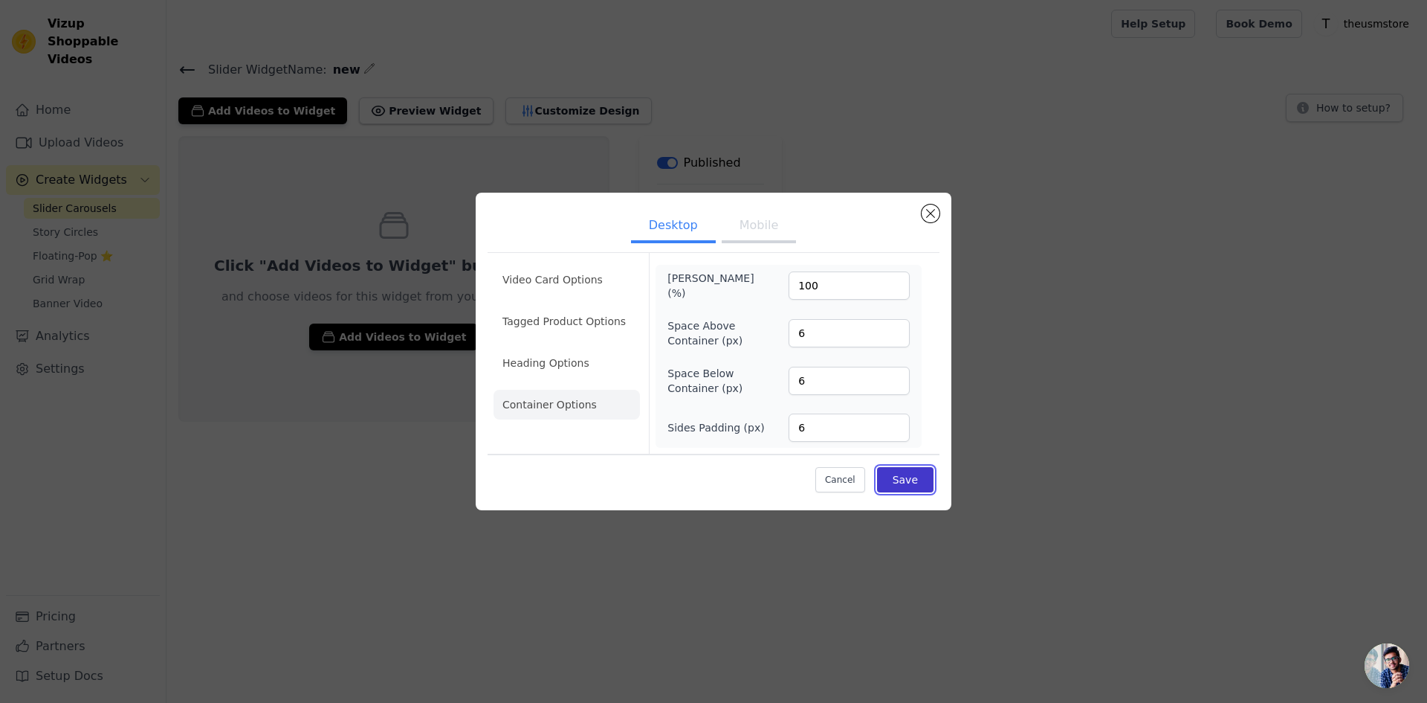
click at [919, 480] on button "Save" at bounding box center [905, 479] width 57 height 25
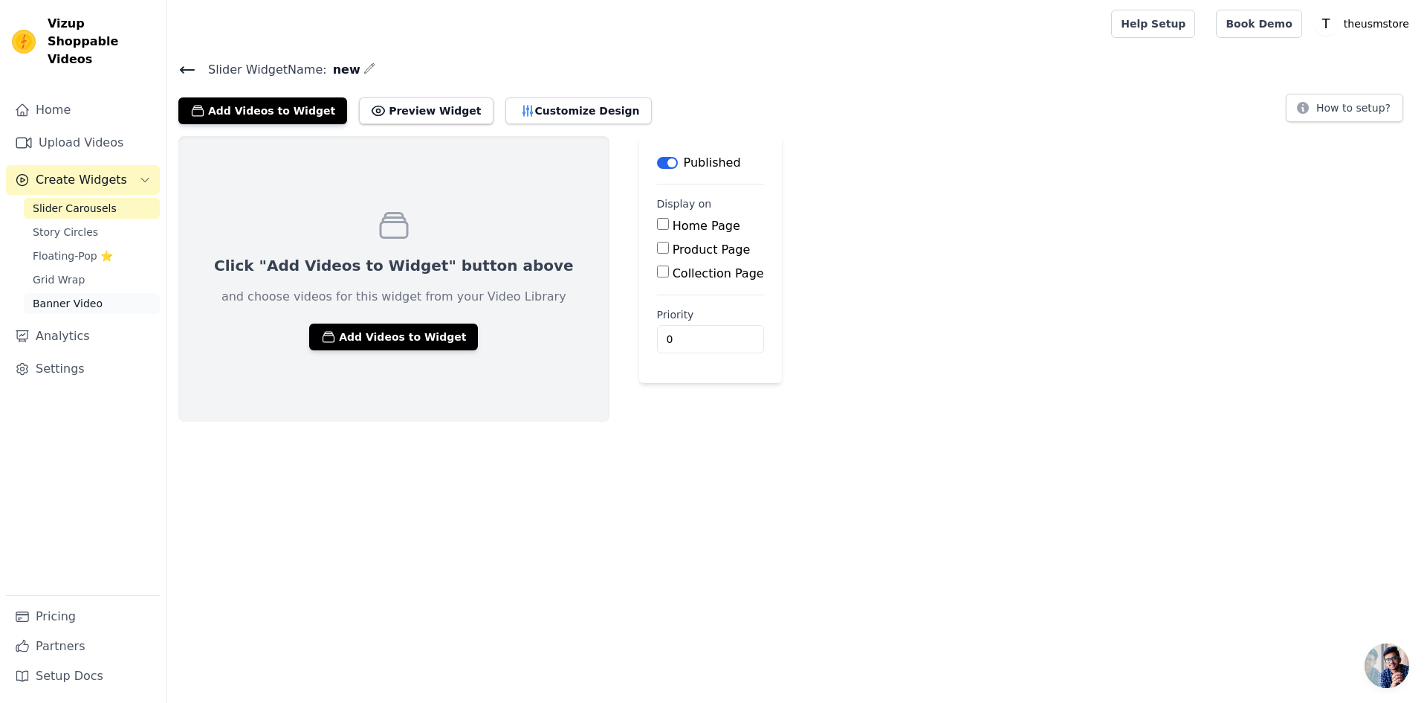
click at [63, 296] on span "Banner Video" at bounding box center [68, 303] width 70 height 15
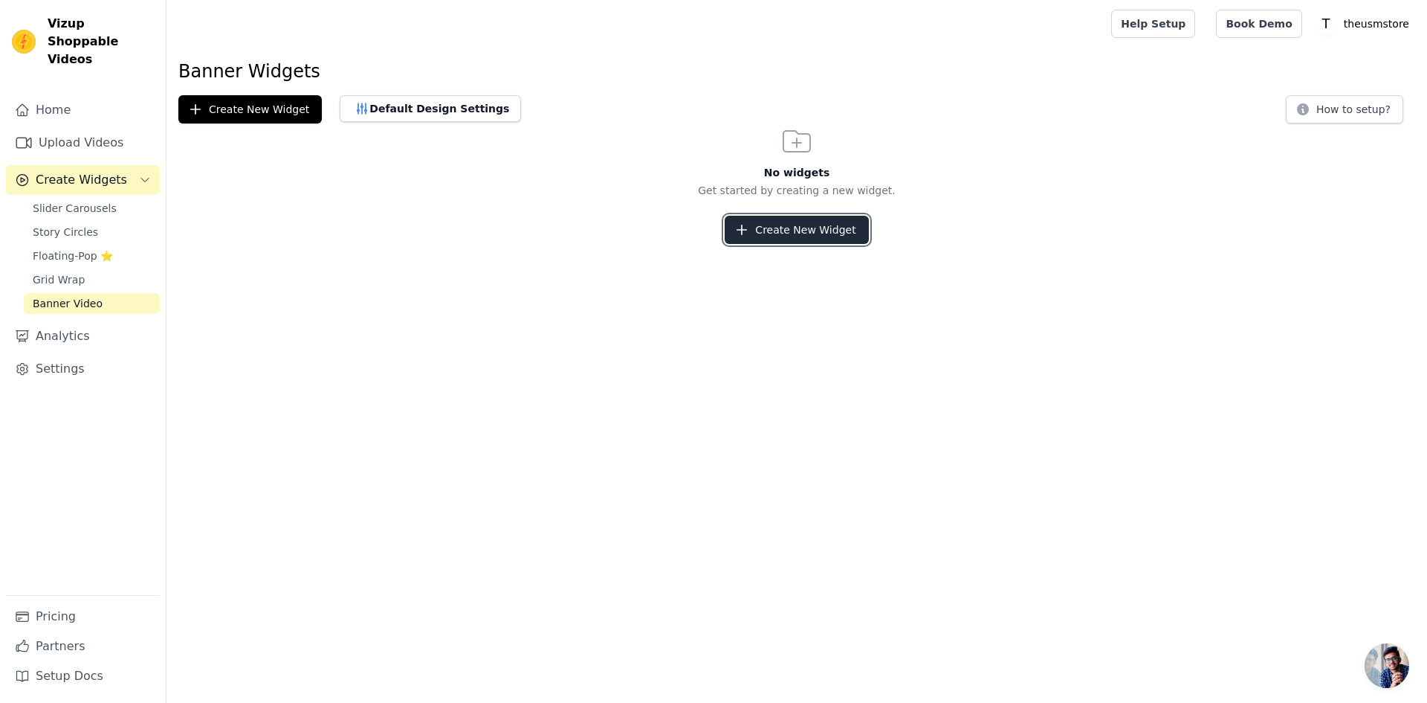
click at [842, 240] on button "Create New Widget" at bounding box center [796, 230] width 143 height 28
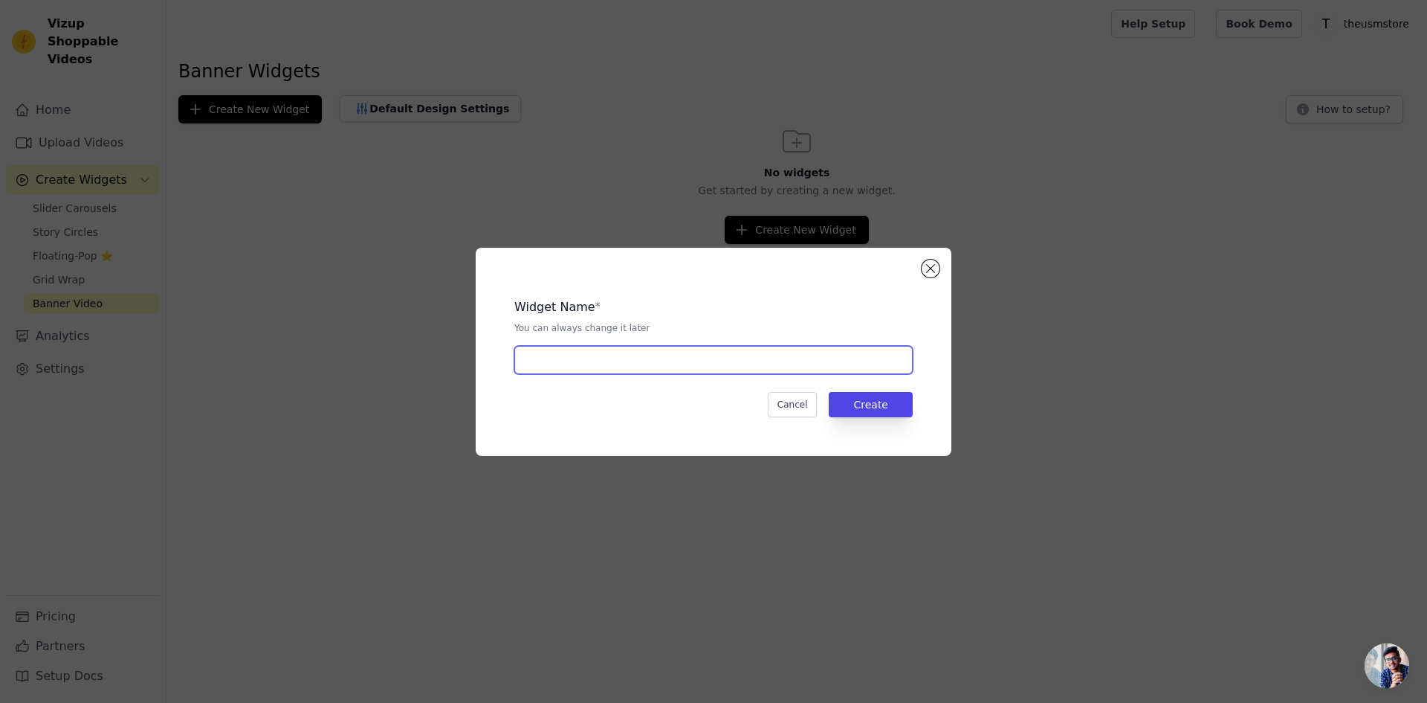
click at [733, 346] on input "text" at bounding box center [713, 360] width 398 height 28
type input "banner"
click at [859, 414] on button "Create" at bounding box center [871, 404] width 84 height 25
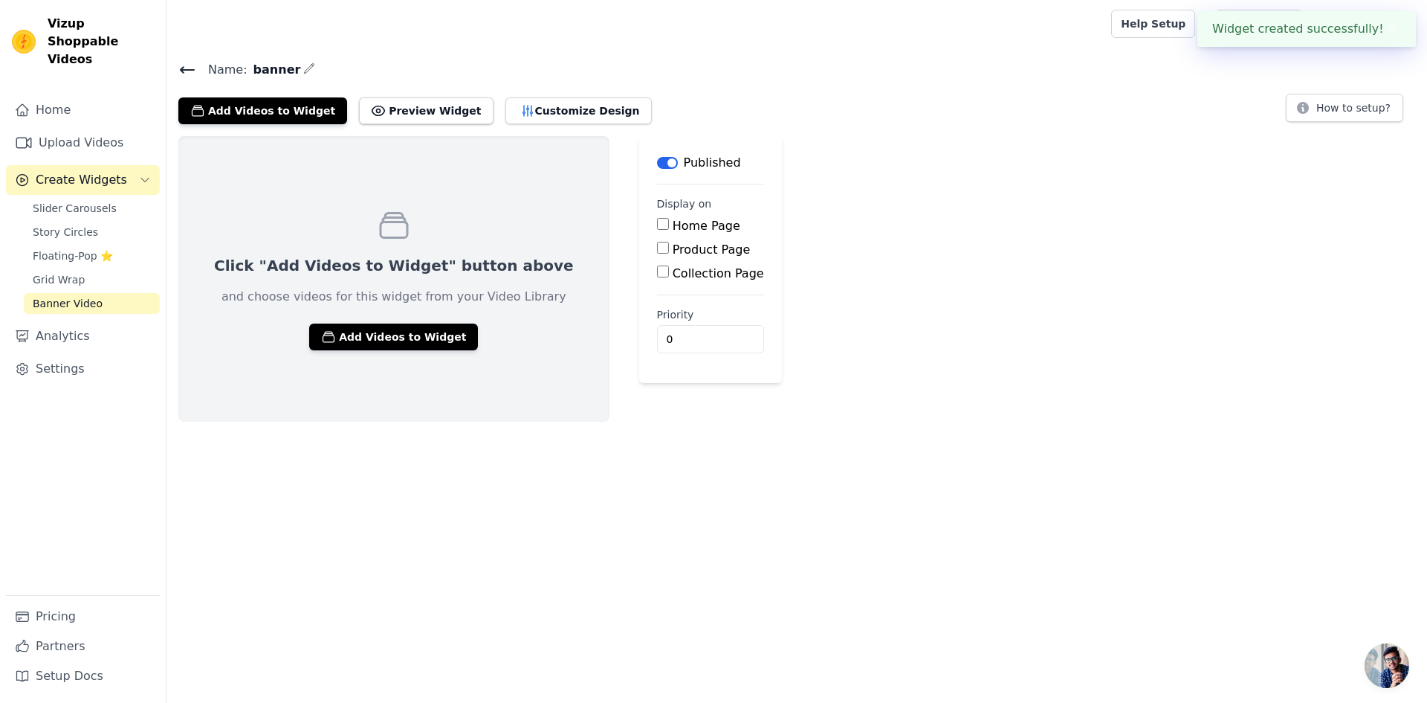
click at [673, 230] on label "Home Page" at bounding box center [707, 226] width 68 height 14
click at [669, 230] on input "Home Page" at bounding box center [663, 224] width 12 height 12
checkbox input "true"
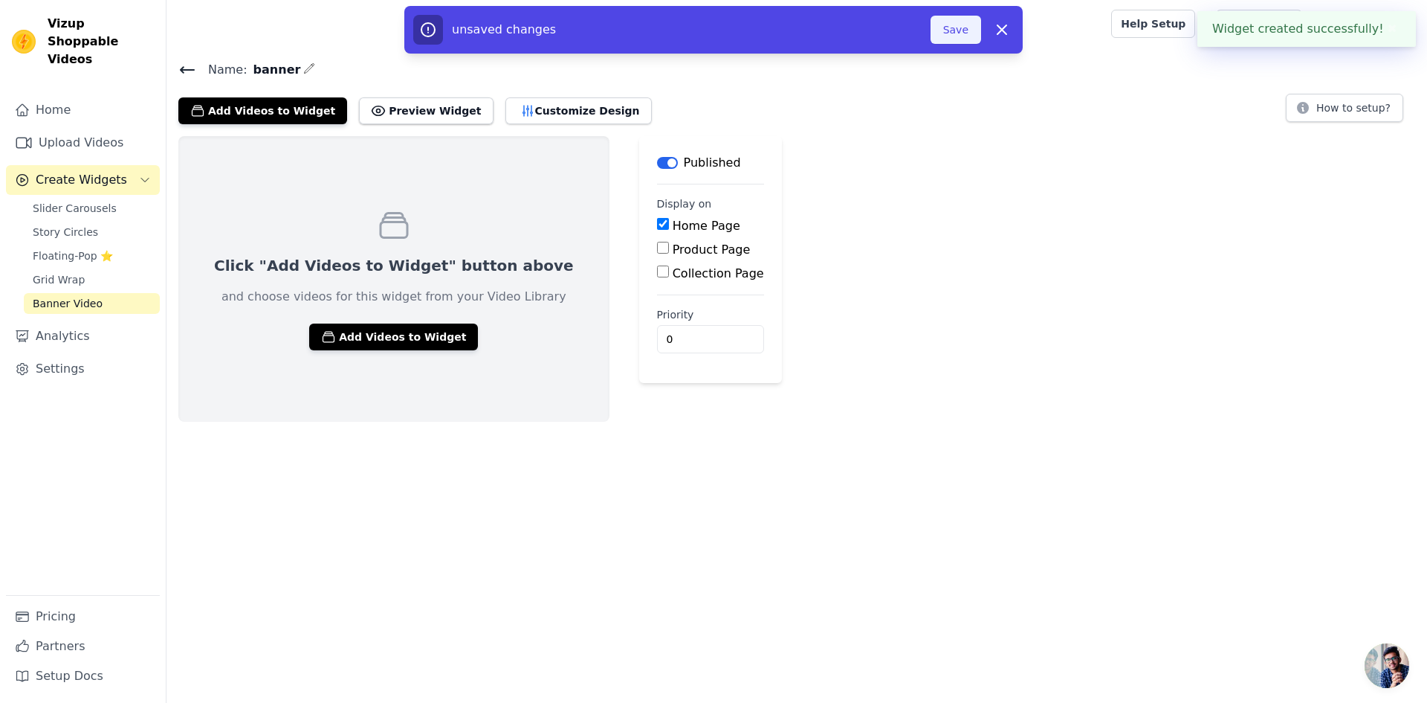
click at [952, 39] on button "Save" at bounding box center [956, 30] width 51 height 28
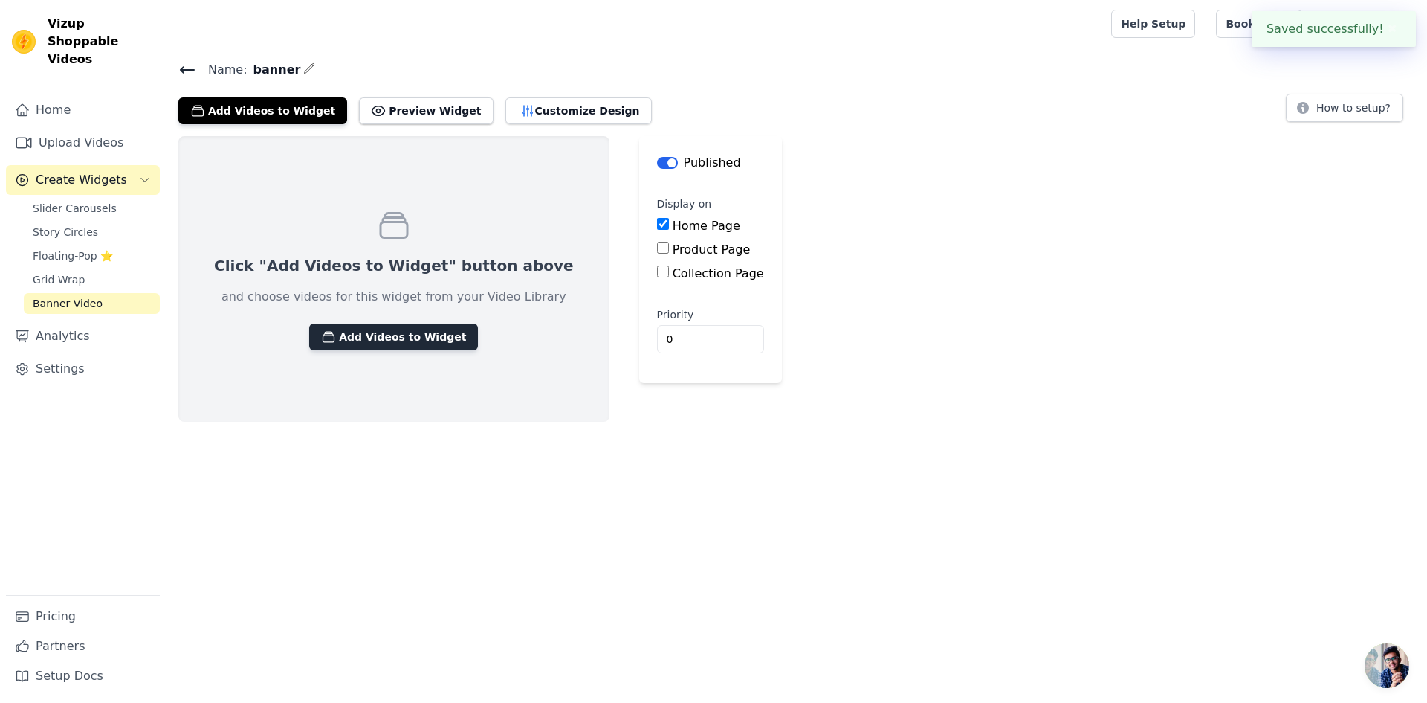
click at [378, 340] on button "Add Videos to Widget" at bounding box center [393, 336] width 169 height 27
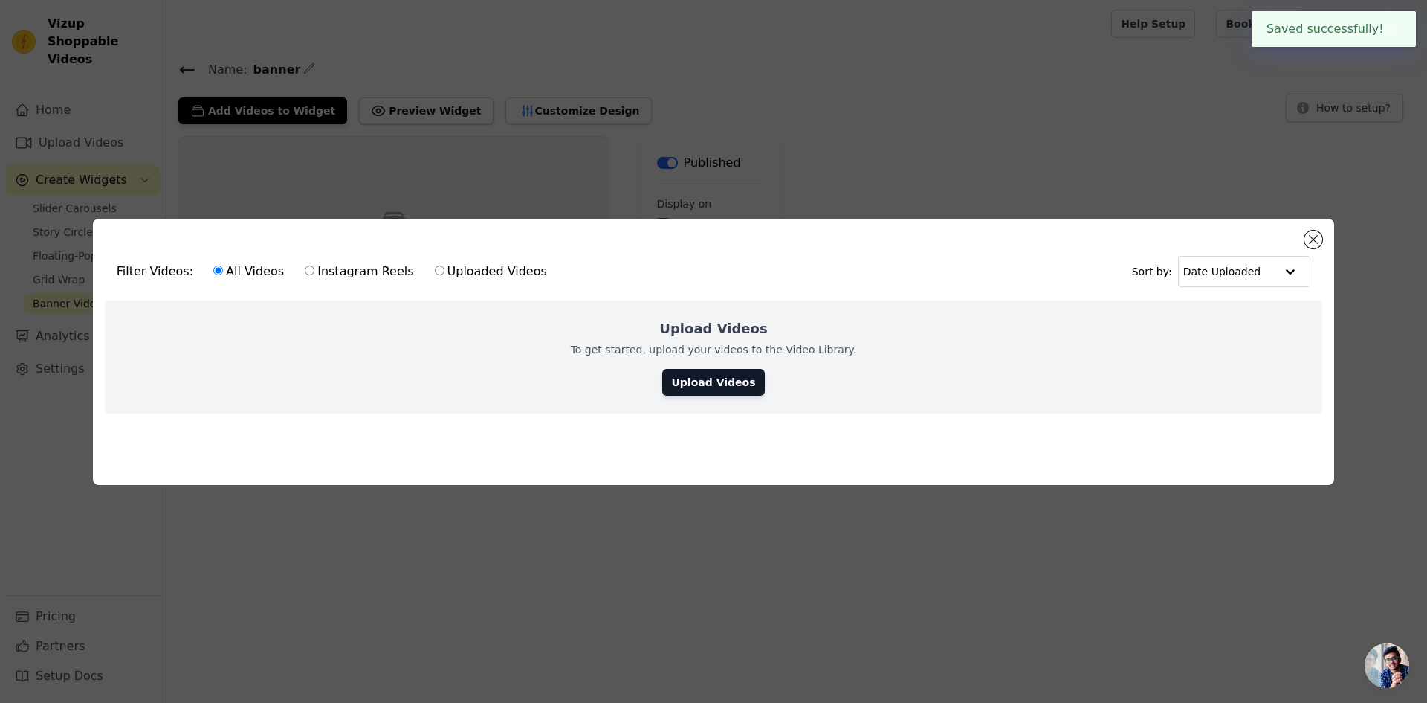
click at [478, 268] on label "Uploaded Videos" at bounding box center [491, 271] width 114 height 19
click at [445, 268] on input "Uploaded Videos" at bounding box center [440, 270] width 10 height 10
radio input "true"
click at [707, 384] on link "Upload Videos" at bounding box center [713, 382] width 102 height 27
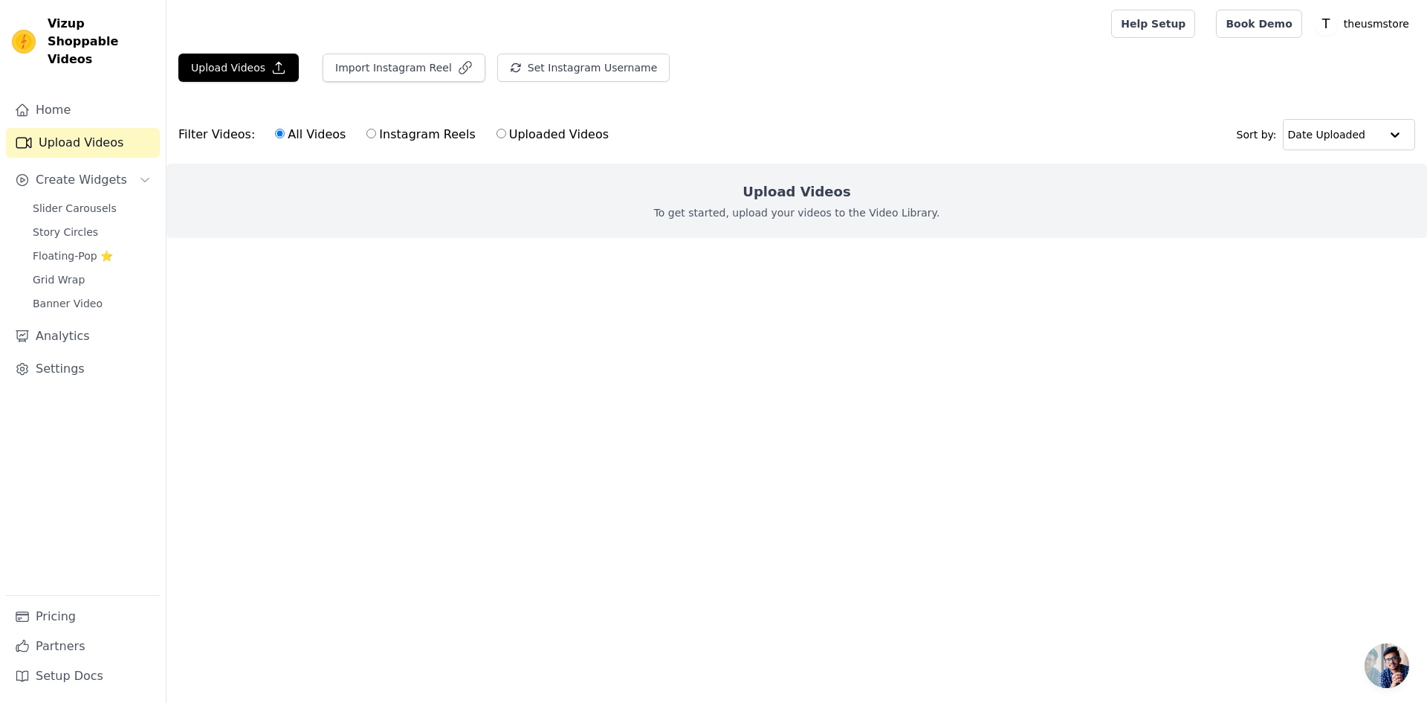
click at [563, 138] on label "Uploaded Videos" at bounding box center [553, 134] width 114 height 19
click at [506, 138] on input "Uploaded Videos" at bounding box center [502, 134] width 10 height 10
radio input "true"
click at [258, 77] on button "Upload Videos" at bounding box center [238, 68] width 120 height 28
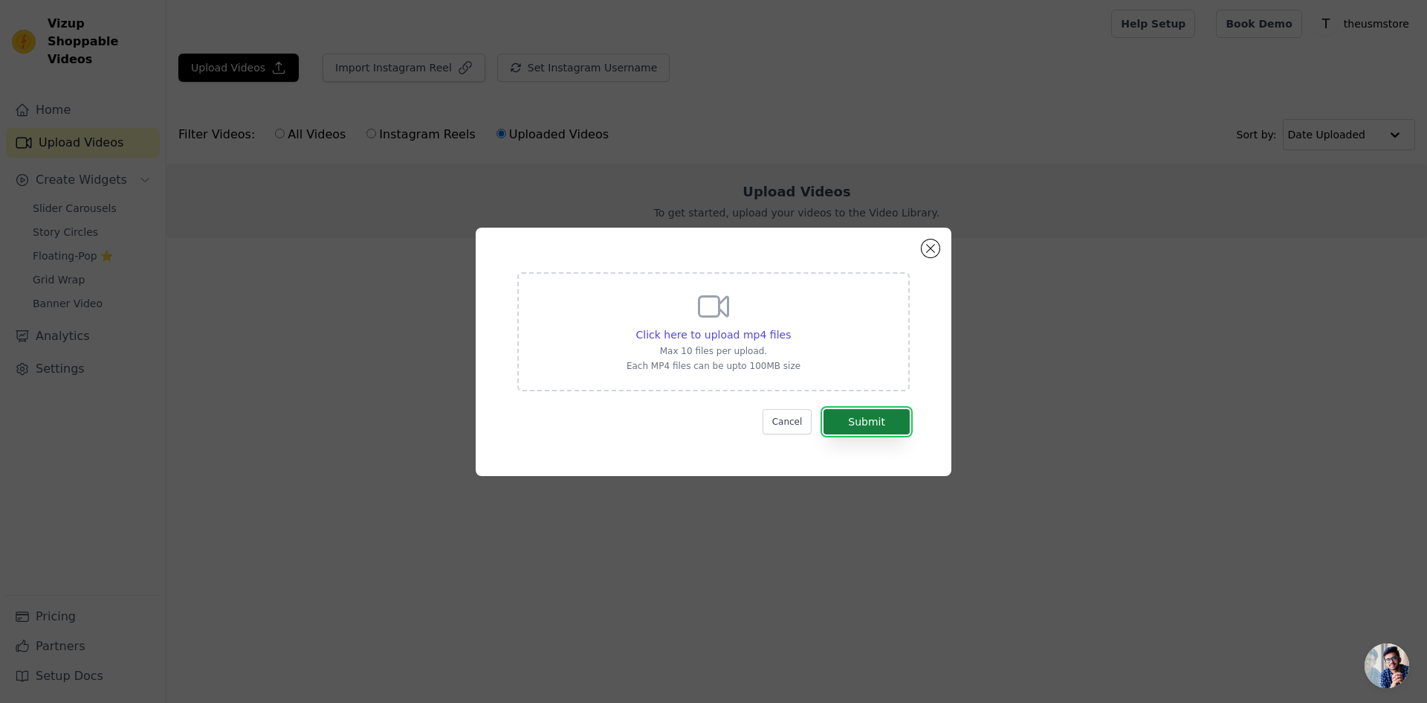
click at [852, 422] on button "Submit" at bounding box center [867, 421] width 86 height 25
click at [698, 332] on span "Click here to upload mp4 files" at bounding box center [713, 335] width 155 height 12
click at [790, 327] on input "Click here to upload mp4 files Max 10 files per upload. Each MP4 files can be u…" at bounding box center [790, 326] width 1 height 1
type input "C:\fakepath\Comp 1 (1).mp4"
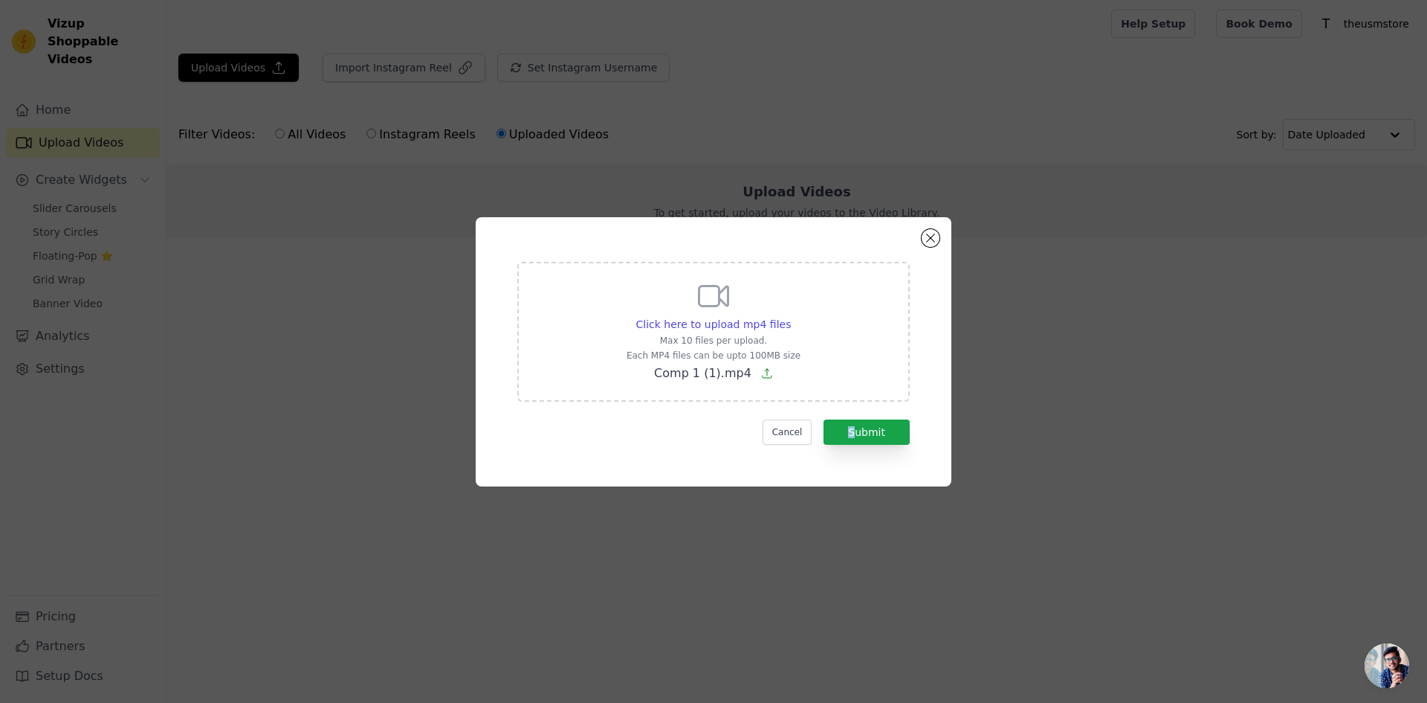
click at [854, 416] on form "Click here to upload mp4 files Max 10 files per upload. Each MP4 files can be u…" at bounding box center [713, 353] width 393 height 183
click at [859, 443] on button "Submit" at bounding box center [867, 431] width 86 height 25
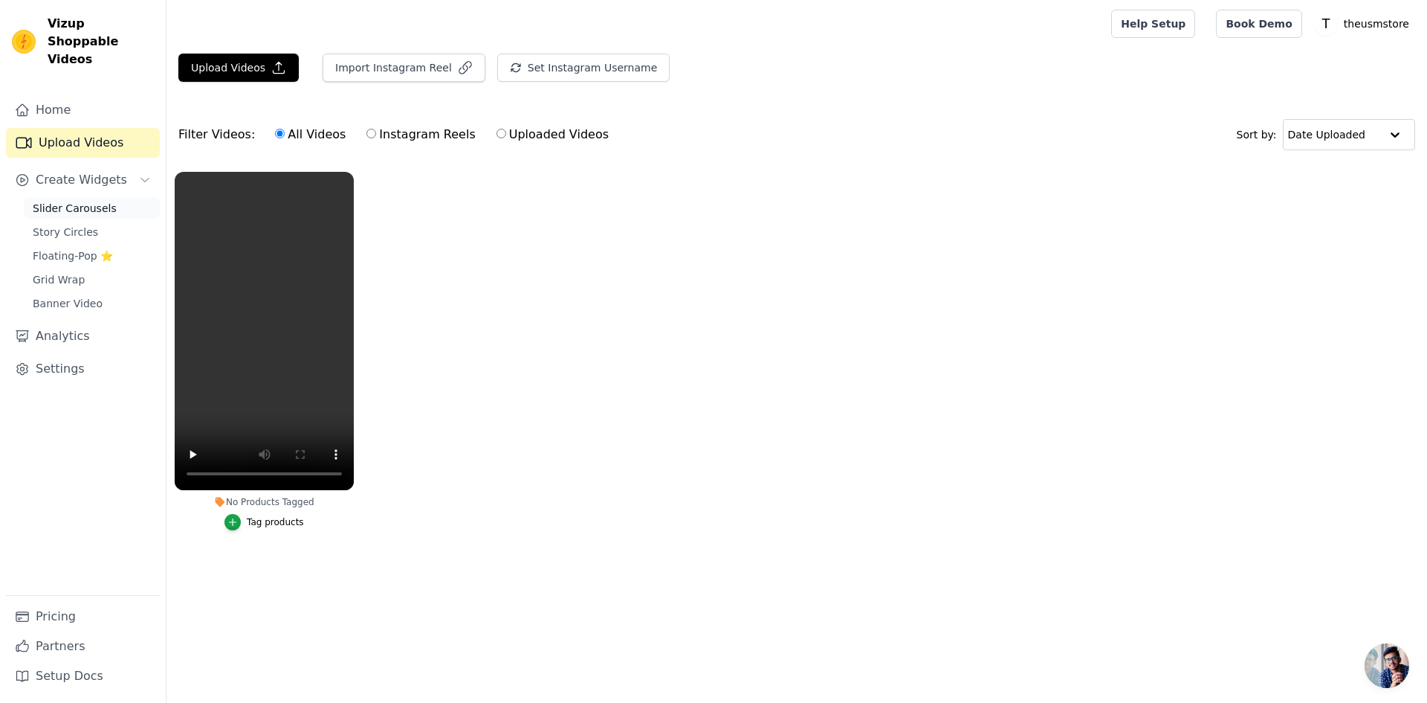
click at [82, 201] on span "Slider Carousels" at bounding box center [75, 208] width 84 height 15
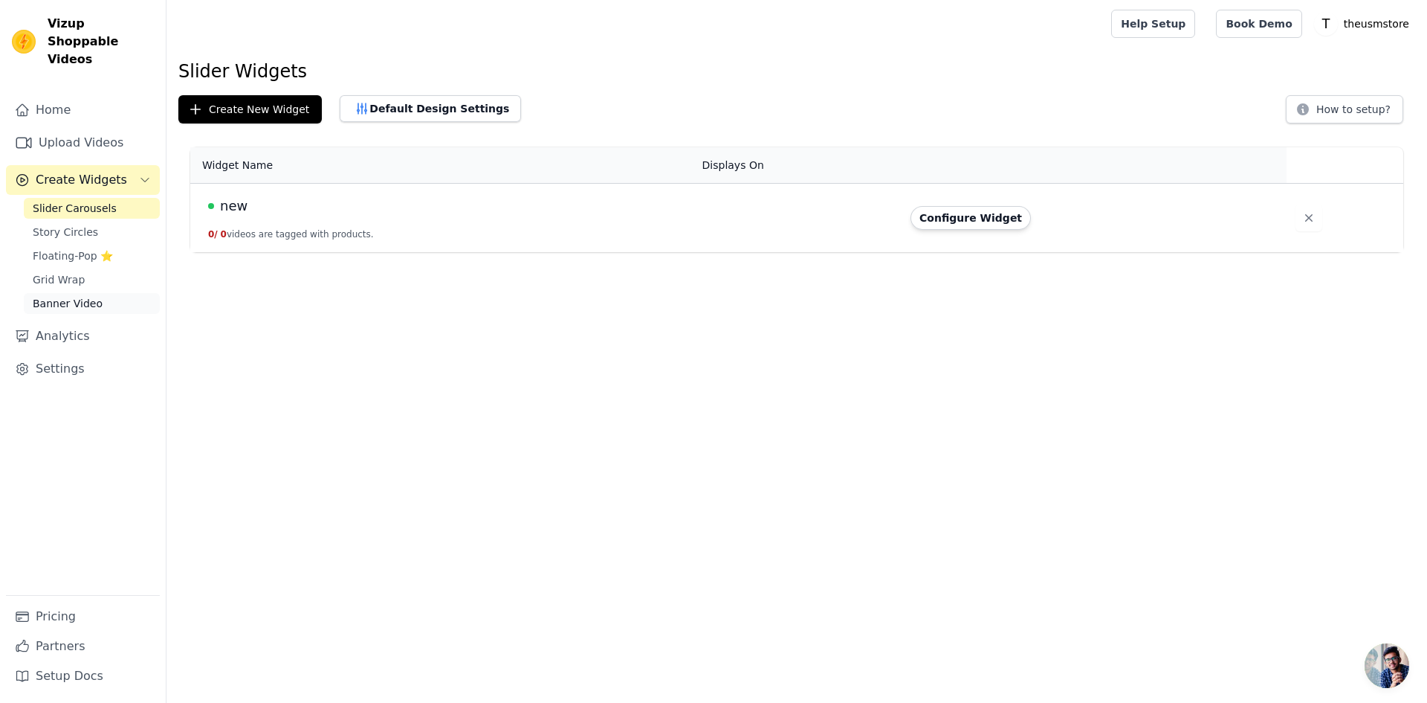
click at [76, 296] on span "Banner Video" at bounding box center [68, 303] width 70 height 15
click at [946, 225] on button "Configure Widget" at bounding box center [971, 218] width 120 height 24
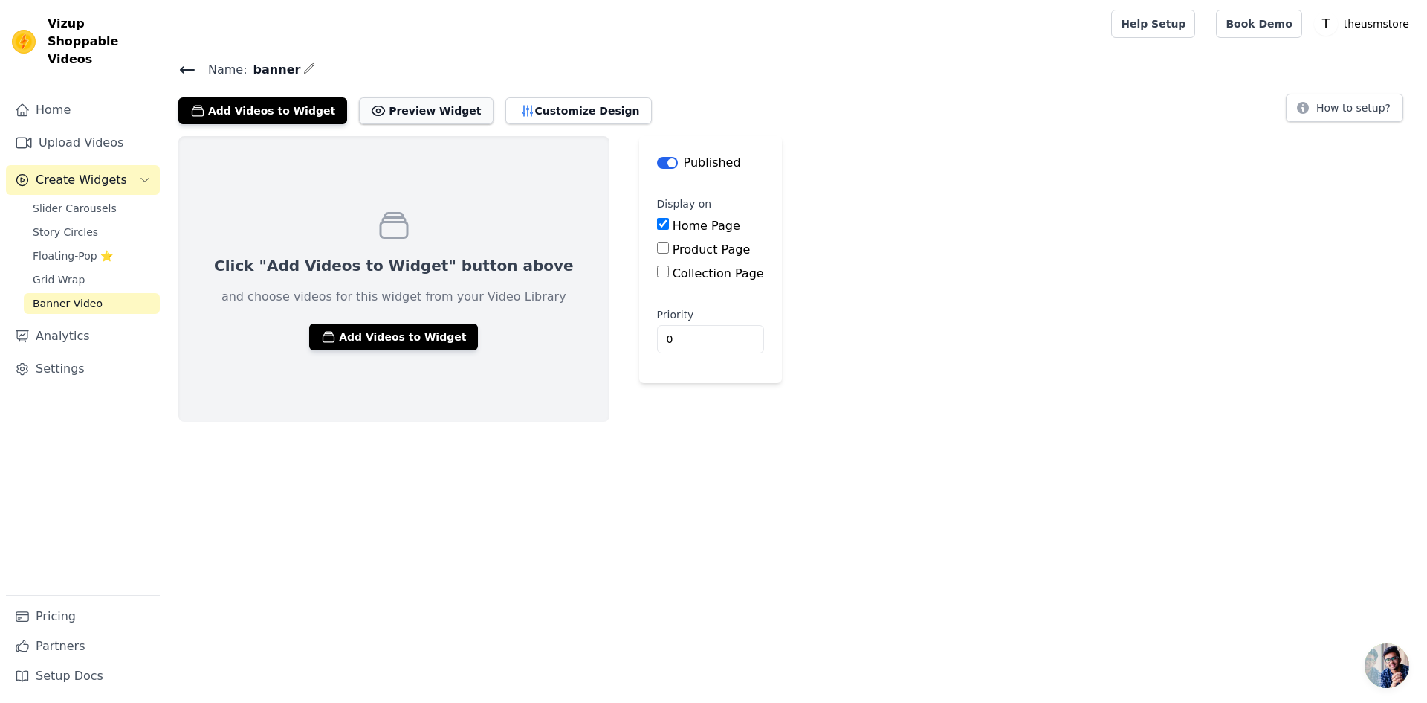
click at [407, 117] on button "Preview Widget" at bounding box center [426, 110] width 134 height 27
click at [410, 339] on button "Add Videos to Widget" at bounding box center [393, 336] width 169 height 27
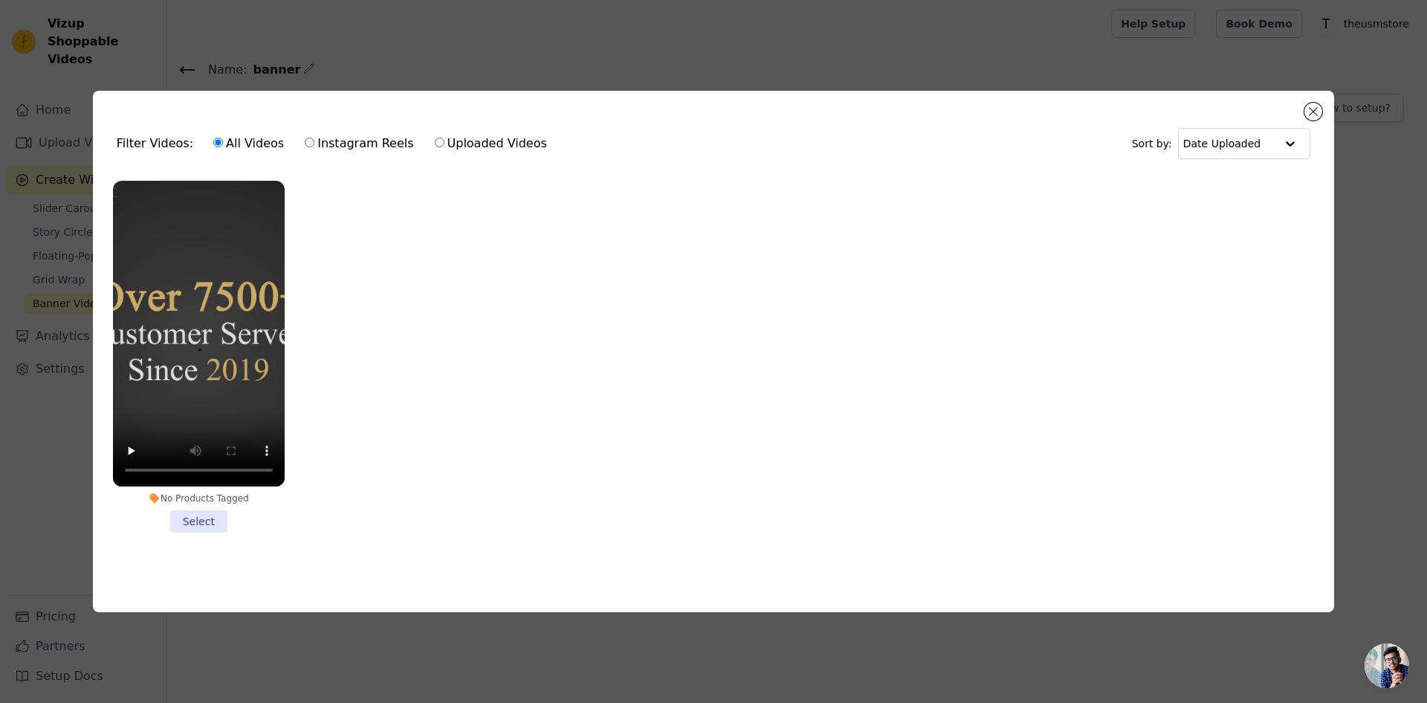
click at [215, 514] on li "No Products Tagged Select" at bounding box center [199, 357] width 172 height 352
click at [0, 0] on input "No Products Tagged Select" at bounding box center [0, 0] width 0 height 0
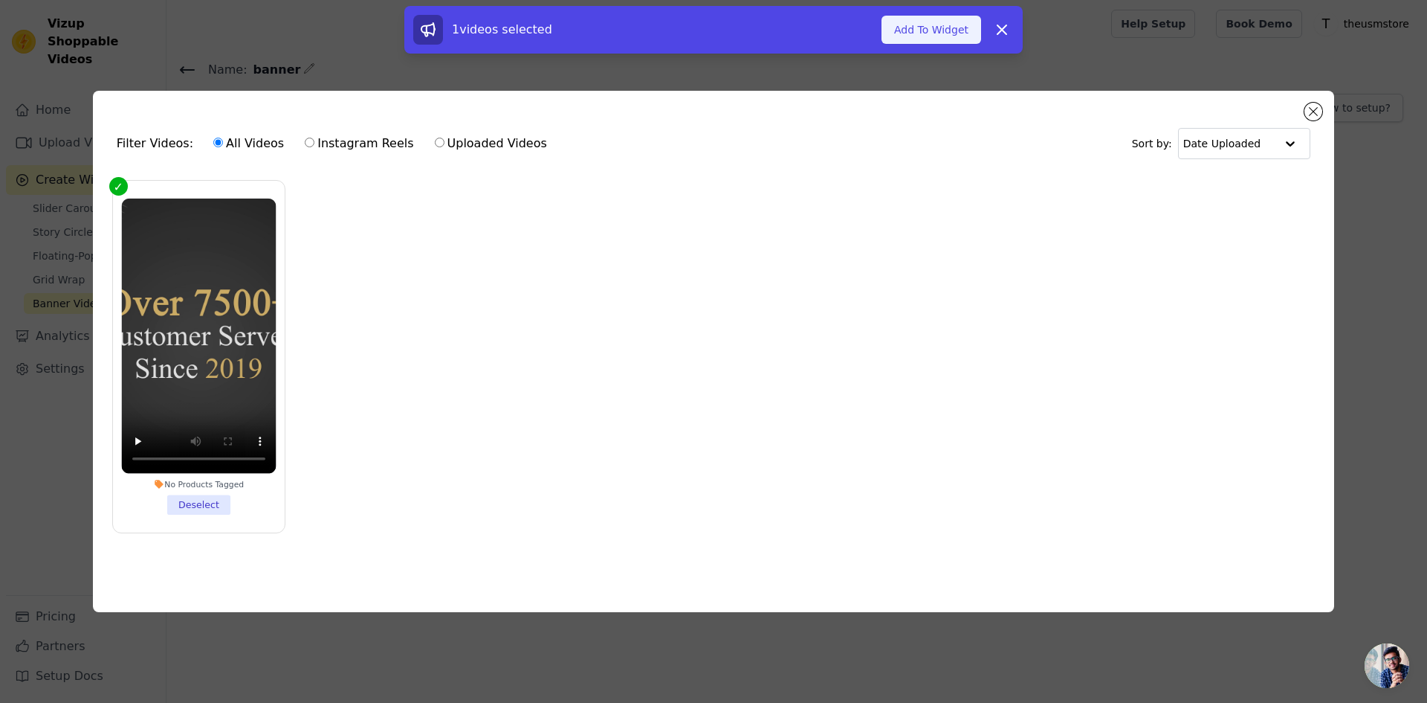
click at [909, 33] on button "Add To Widget" at bounding box center [932, 30] width 100 height 28
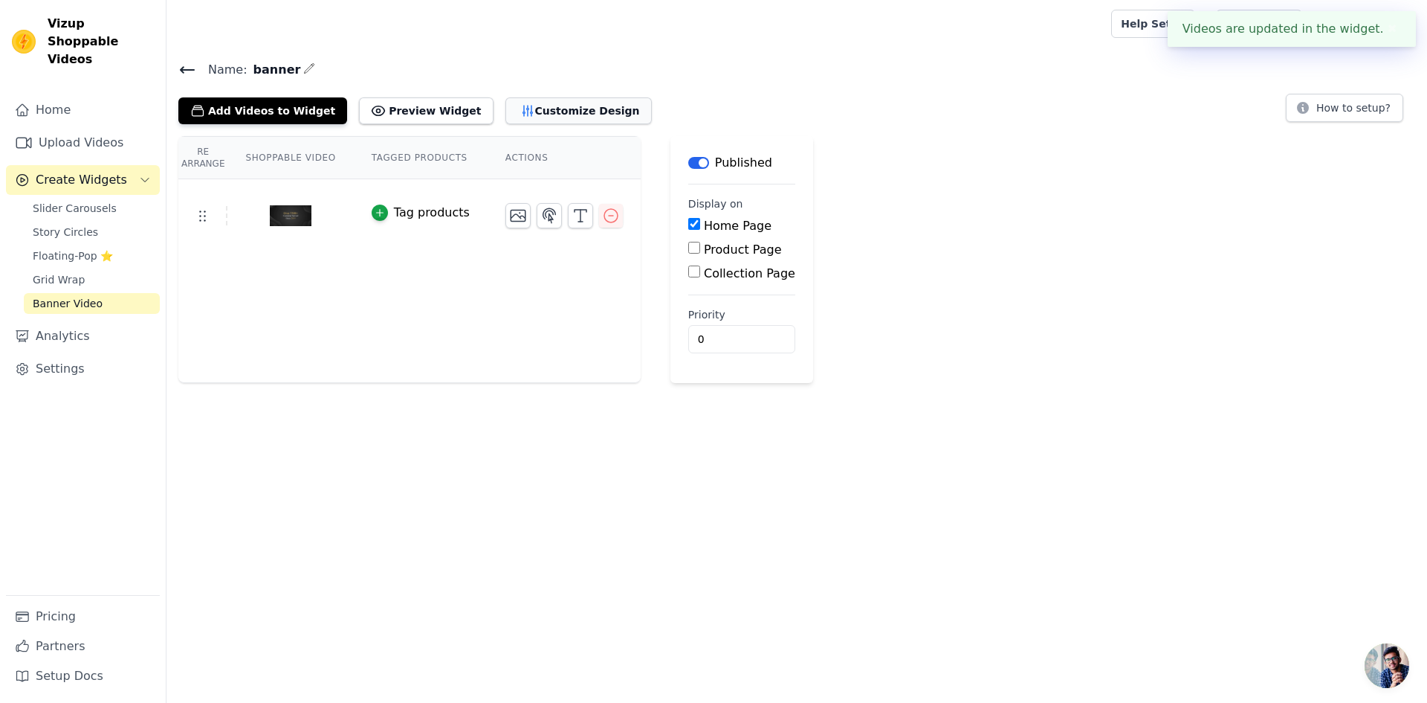
click at [553, 100] on button "Customize Design" at bounding box center [579, 110] width 146 height 27
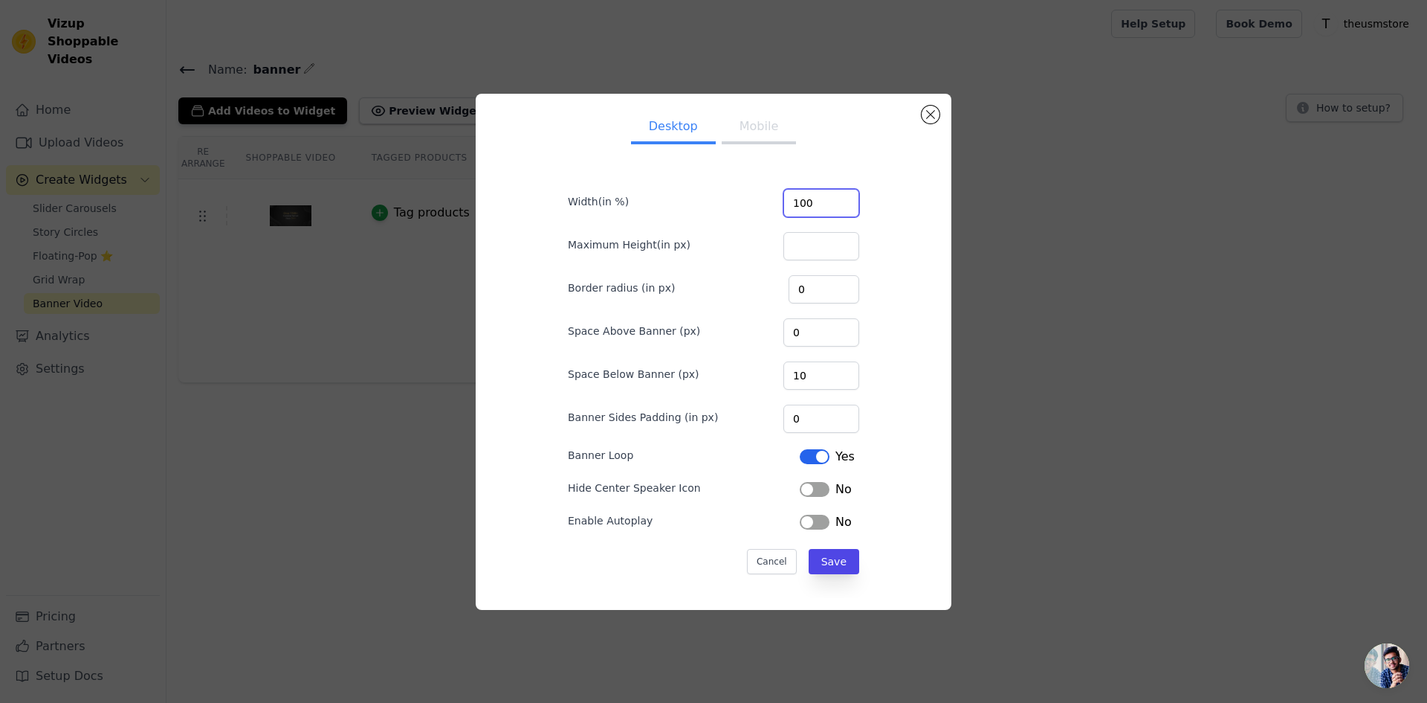
click at [816, 208] on input "100" at bounding box center [822, 203] width 76 height 28
click at [815, 520] on button "Label" at bounding box center [815, 521] width 30 height 15
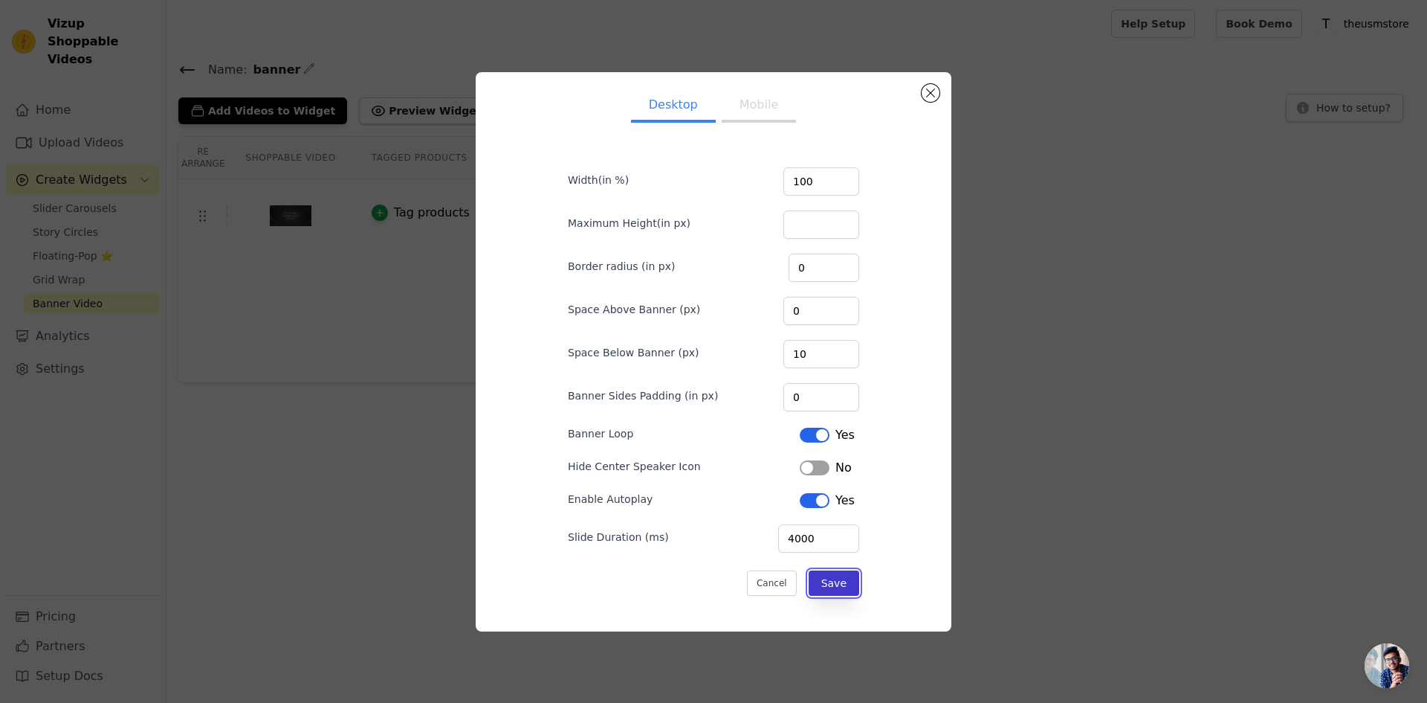
click at [823, 572] on button "Save" at bounding box center [834, 582] width 51 height 25
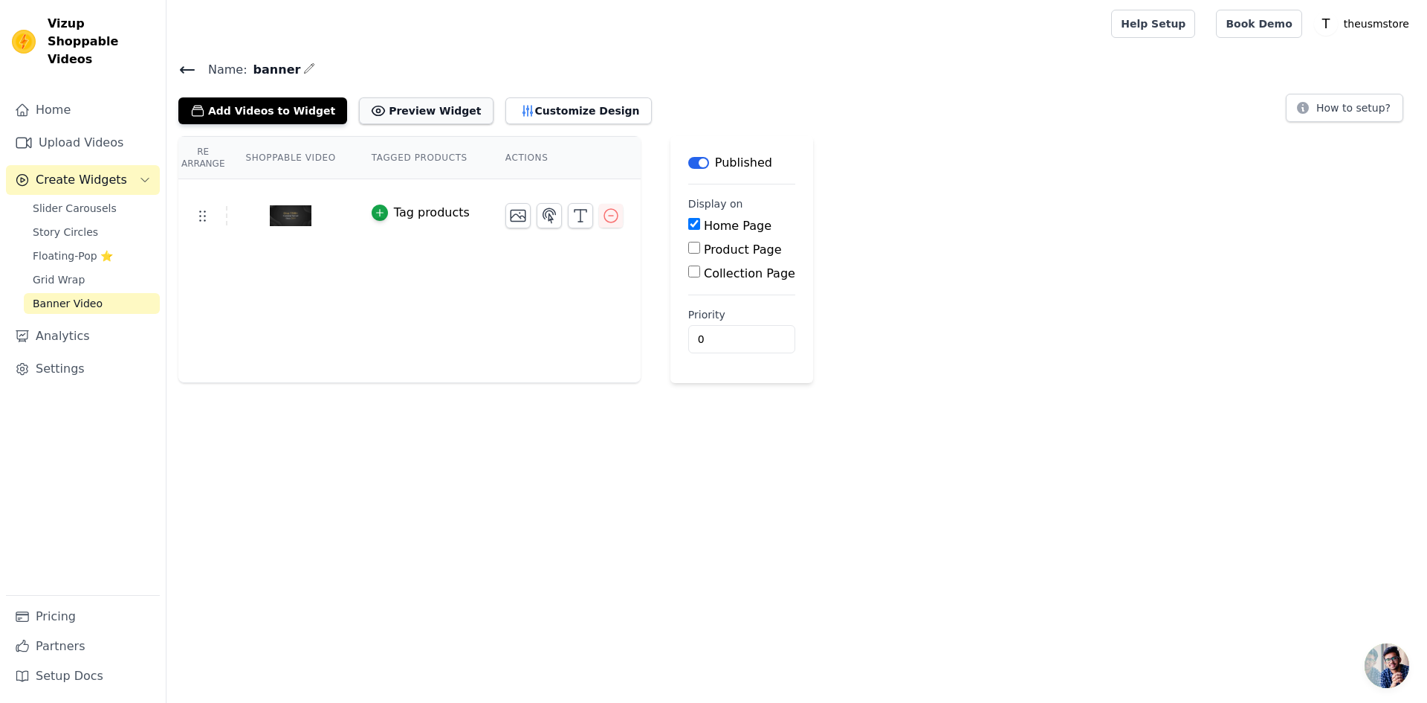
click at [393, 117] on button "Preview Widget" at bounding box center [426, 110] width 134 height 27
click at [515, 111] on button "Customize Design" at bounding box center [579, 110] width 146 height 27
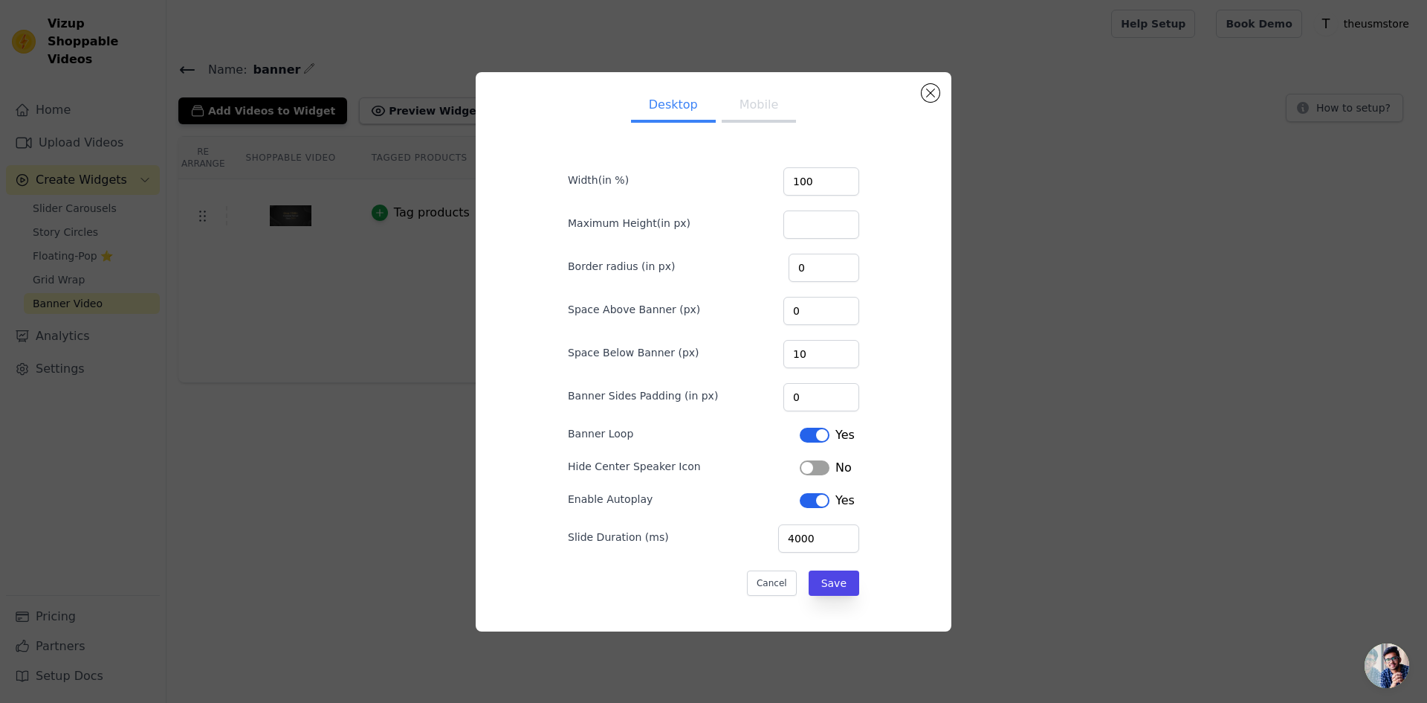
click at [940, 91] on div "Desktop Mobile Width(in %) 100 Maximum Height(in px) Border radius (in px) 0 Sp…" at bounding box center [714, 351] width 476 height 559
click at [928, 97] on button "Close modal" at bounding box center [931, 93] width 18 height 18
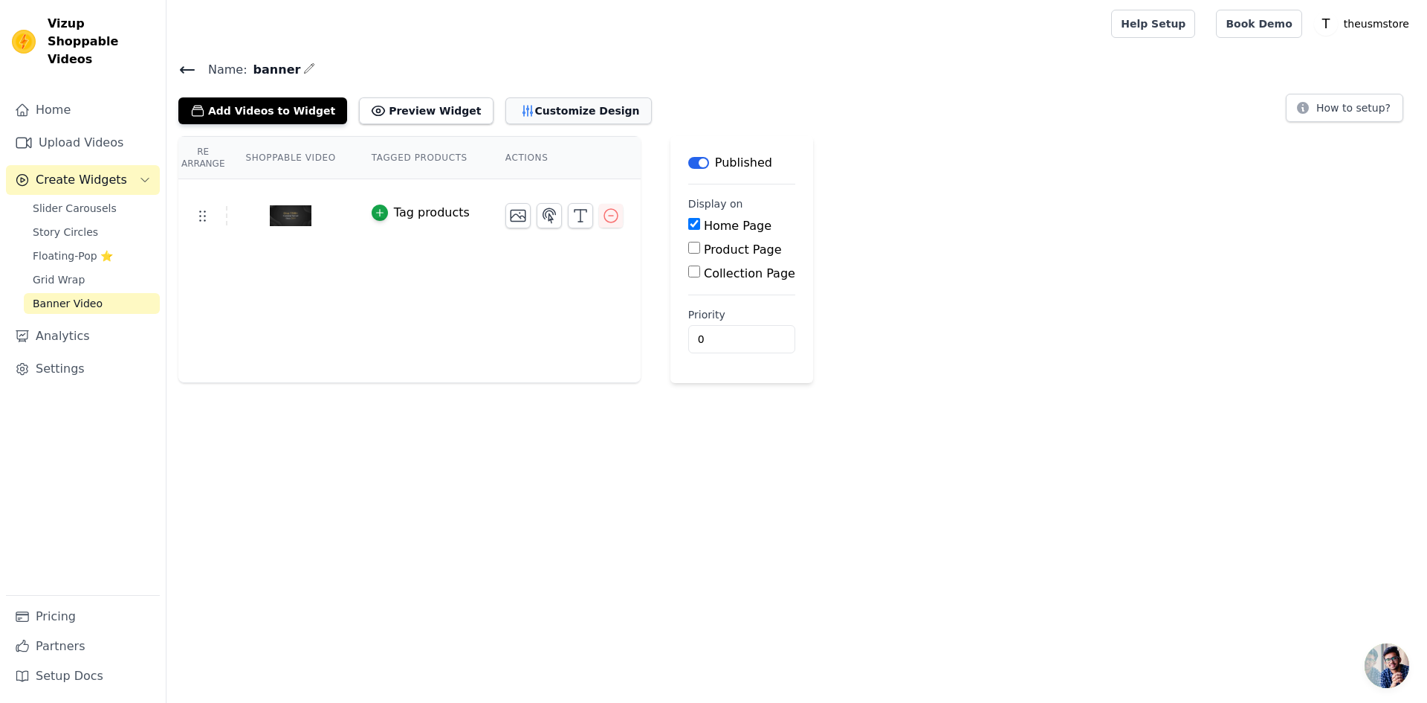
click at [513, 120] on button "Customize Design" at bounding box center [579, 110] width 146 height 27
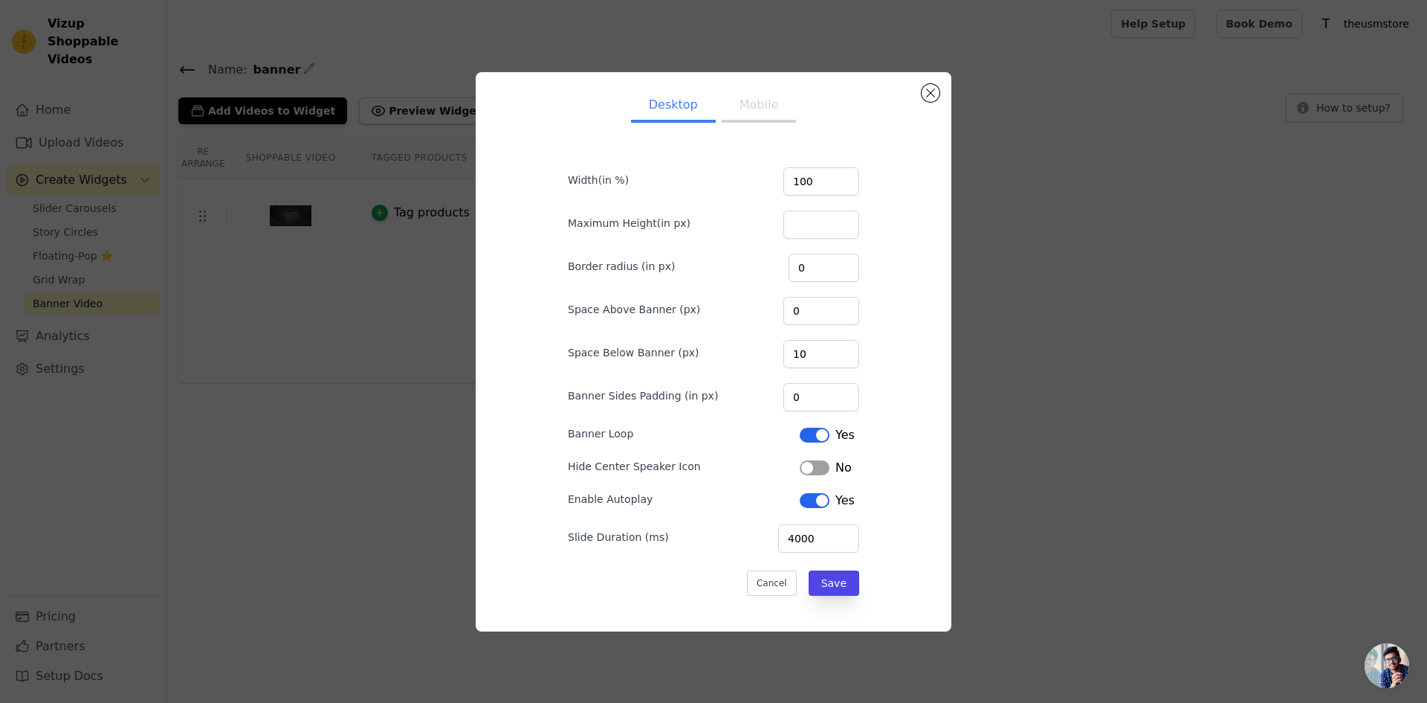
click at [735, 101] on button "Mobile" at bounding box center [759, 106] width 74 height 33
click at [925, 94] on button "Close modal" at bounding box center [931, 93] width 18 height 18
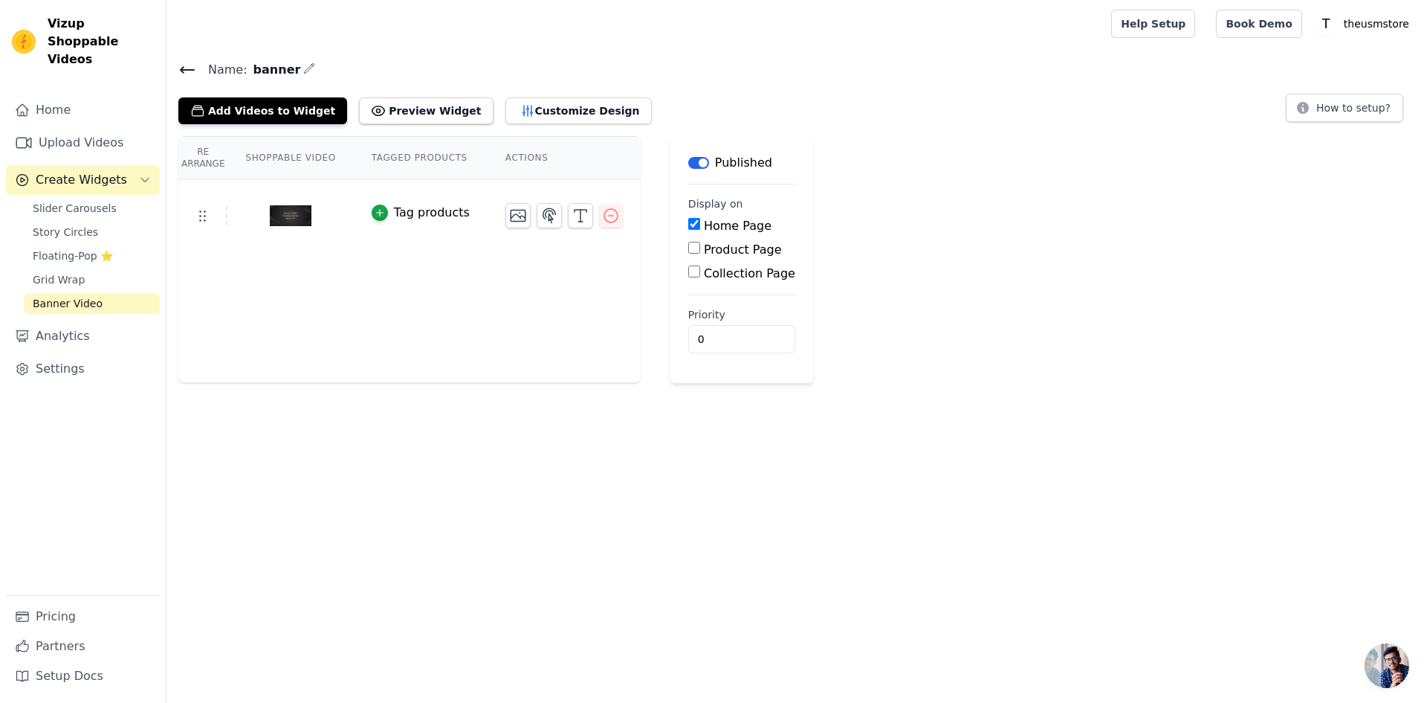
click at [481, 278] on div "Re Arrange Shoppable Video Tagged Products Actions Tag products" at bounding box center [409, 259] width 462 height 247
click at [312, 233] on div at bounding box center [290, 215] width 124 height 71
click at [299, 205] on img at bounding box center [291, 215] width 42 height 71
click at [187, 70] on icon at bounding box center [187, 70] width 13 height 6
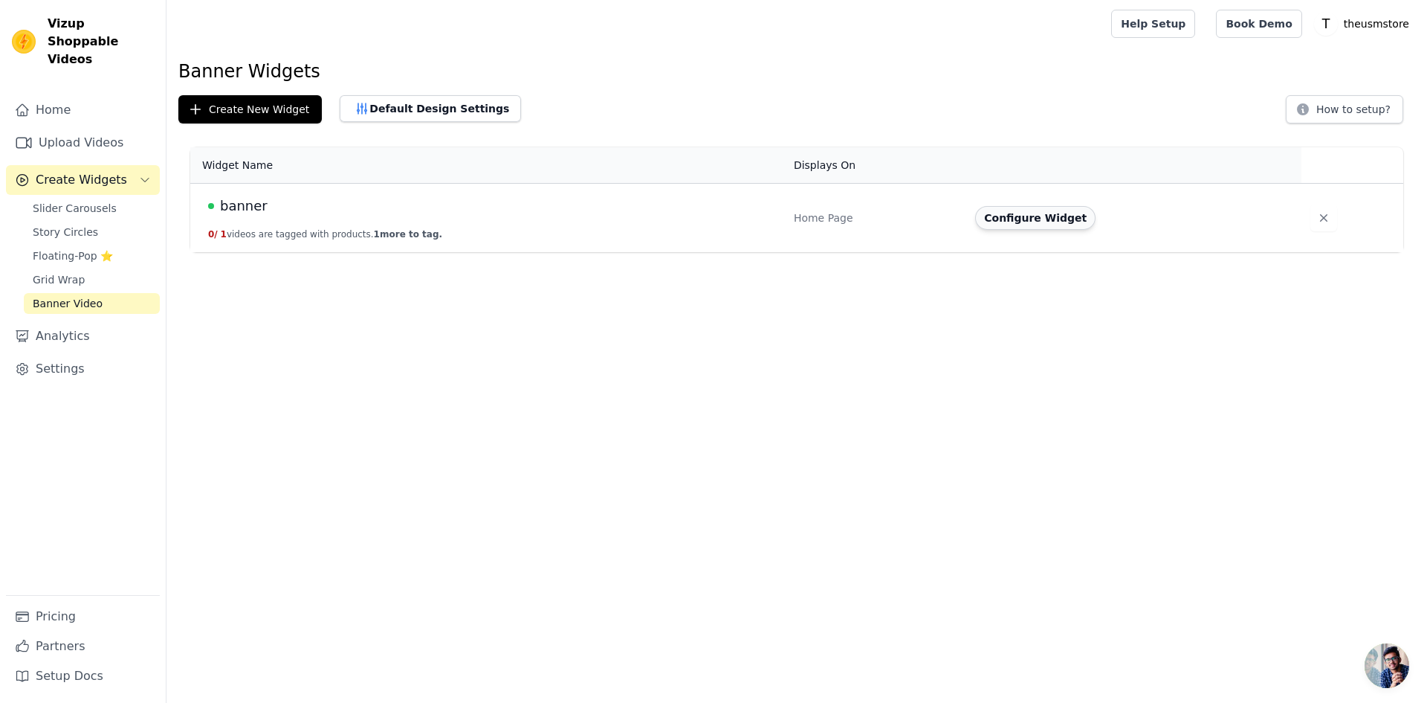
click at [1005, 225] on button "Configure Widget" at bounding box center [1035, 218] width 120 height 24
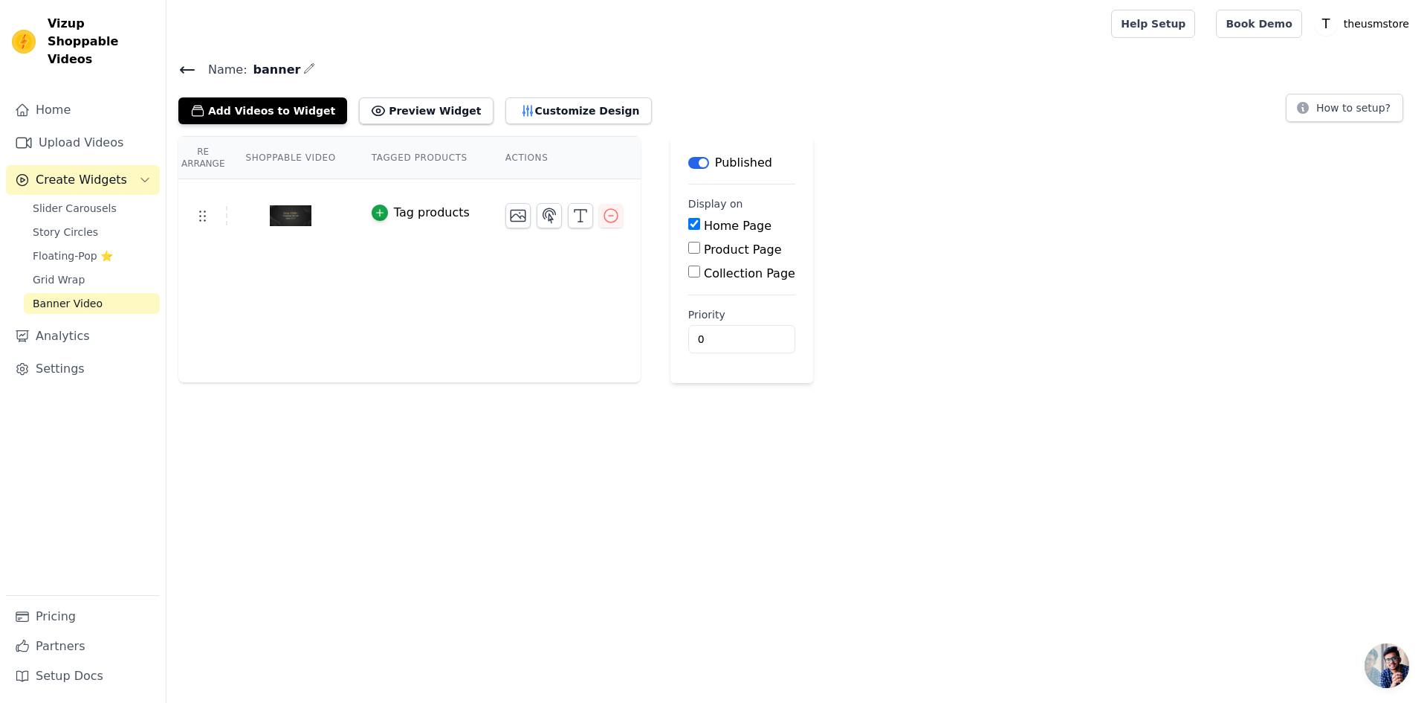
click at [420, 212] on div "Tag products" at bounding box center [432, 213] width 76 height 18
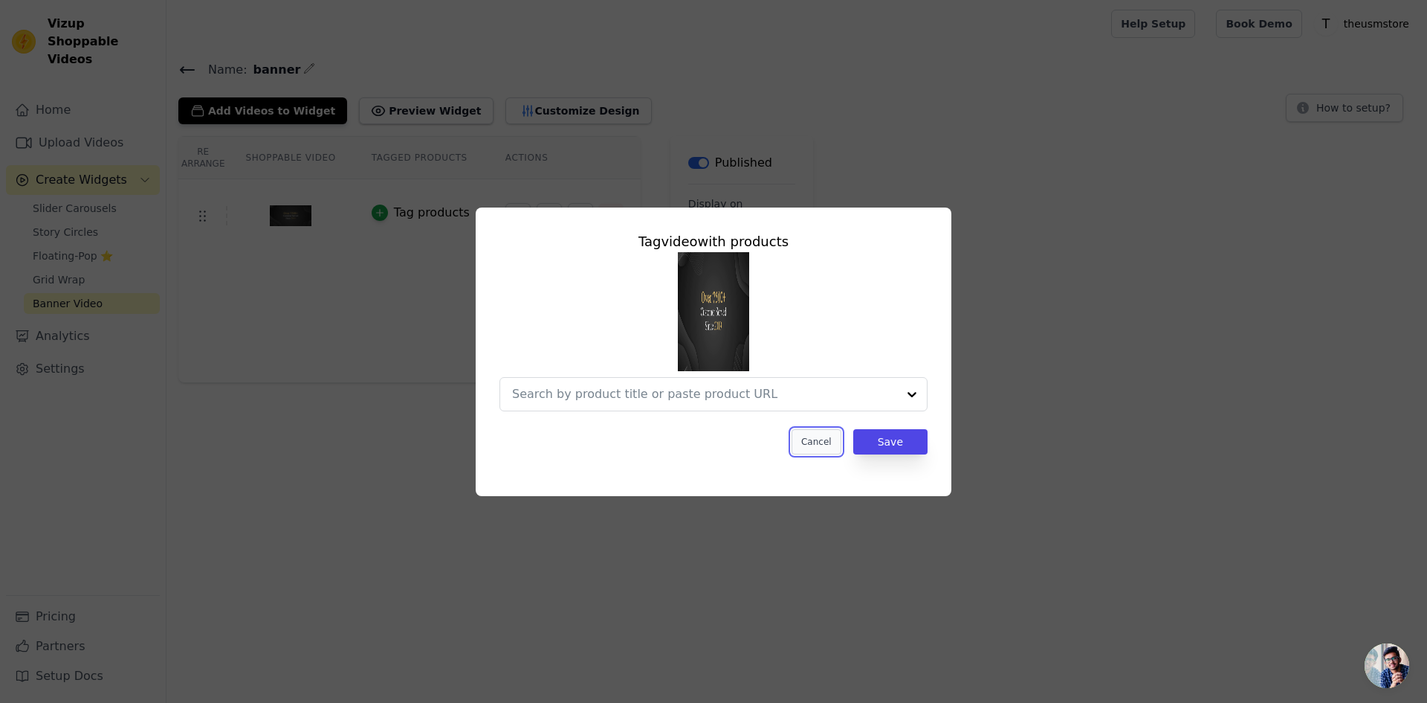
click at [808, 449] on button "Cancel" at bounding box center [817, 441] width 50 height 25
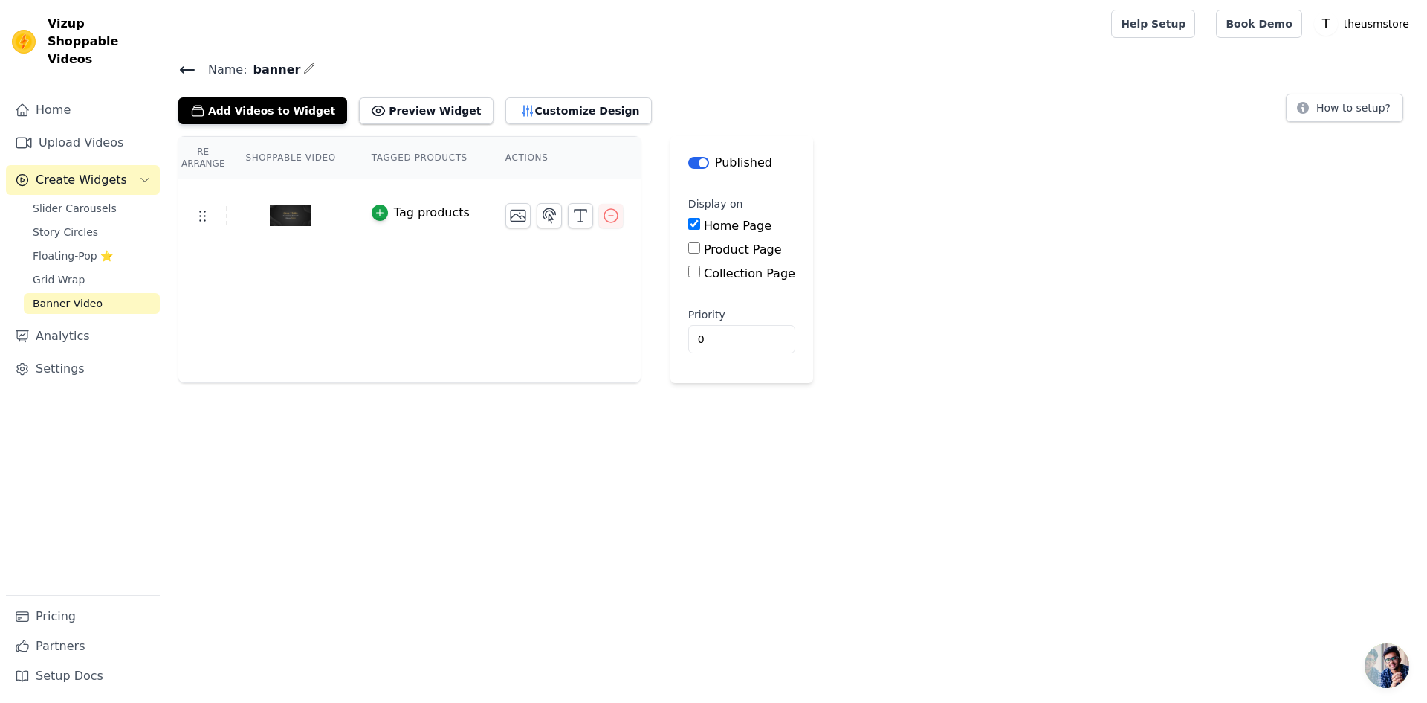
click at [92, 296] on span "Banner Video" at bounding box center [68, 303] width 70 height 15
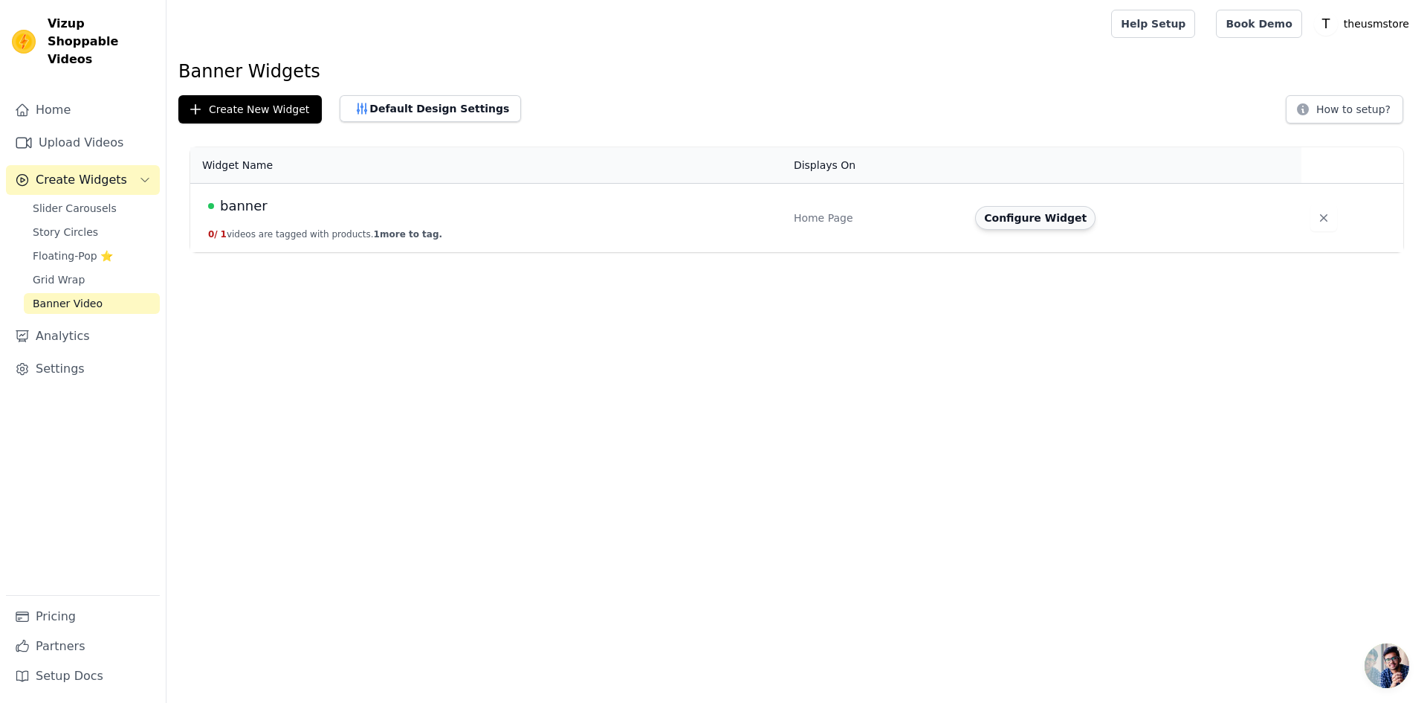
click at [997, 216] on button "Configure Widget" at bounding box center [1035, 218] width 120 height 24
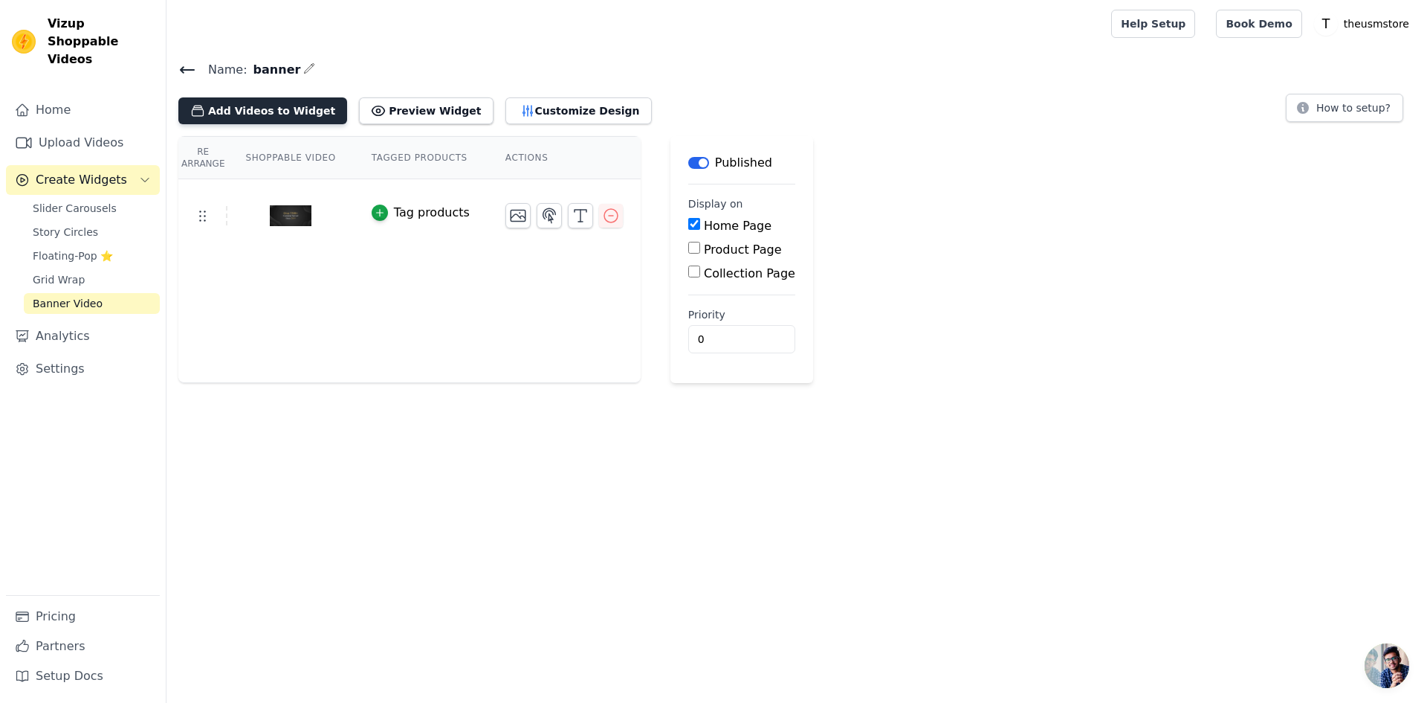
click at [274, 109] on button "Add Videos to Widget" at bounding box center [262, 110] width 169 height 27
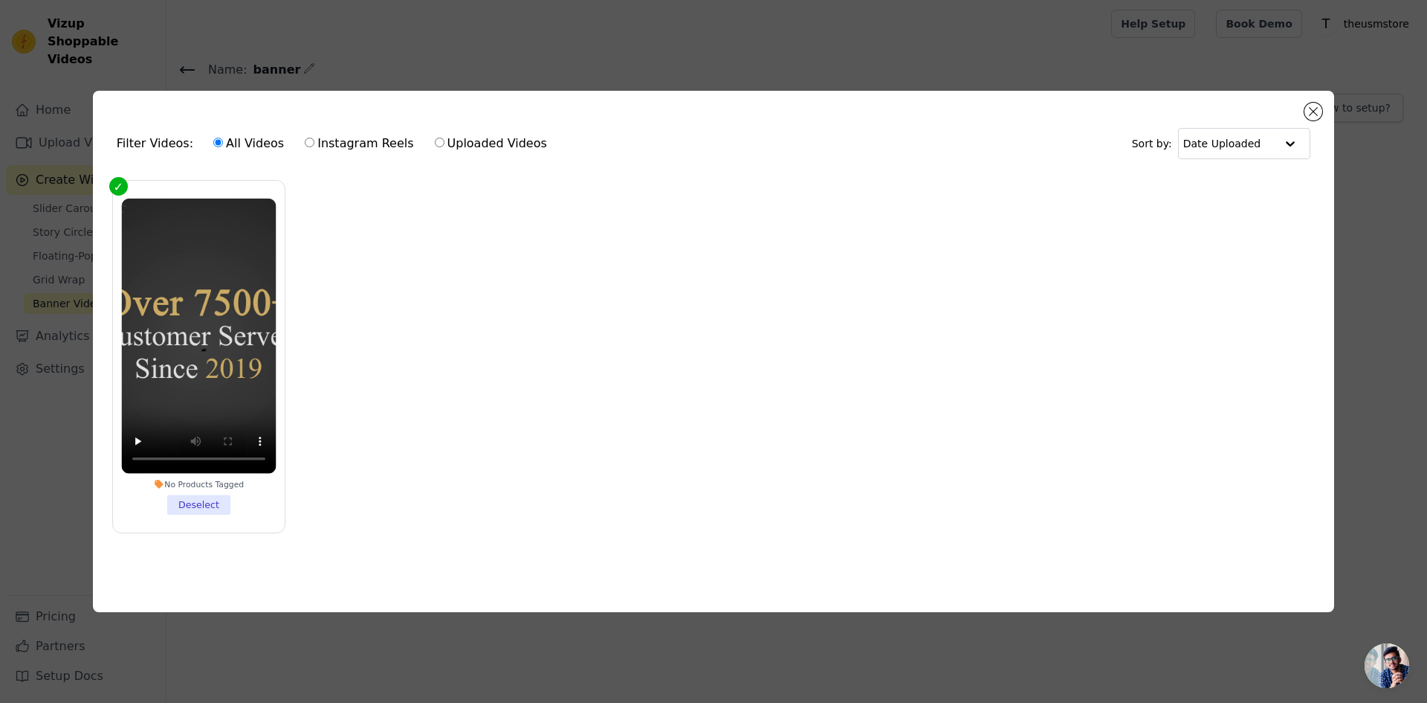
click at [463, 142] on label "Uploaded Videos" at bounding box center [491, 143] width 114 height 19
click at [445, 142] on input "Uploaded Videos" at bounding box center [440, 143] width 10 height 10
radio input "true"
click at [364, 145] on label "Instagram Reels" at bounding box center [359, 143] width 110 height 19
click at [314, 145] on input "Instagram Reels" at bounding box center [310, 143] width 10 height 10
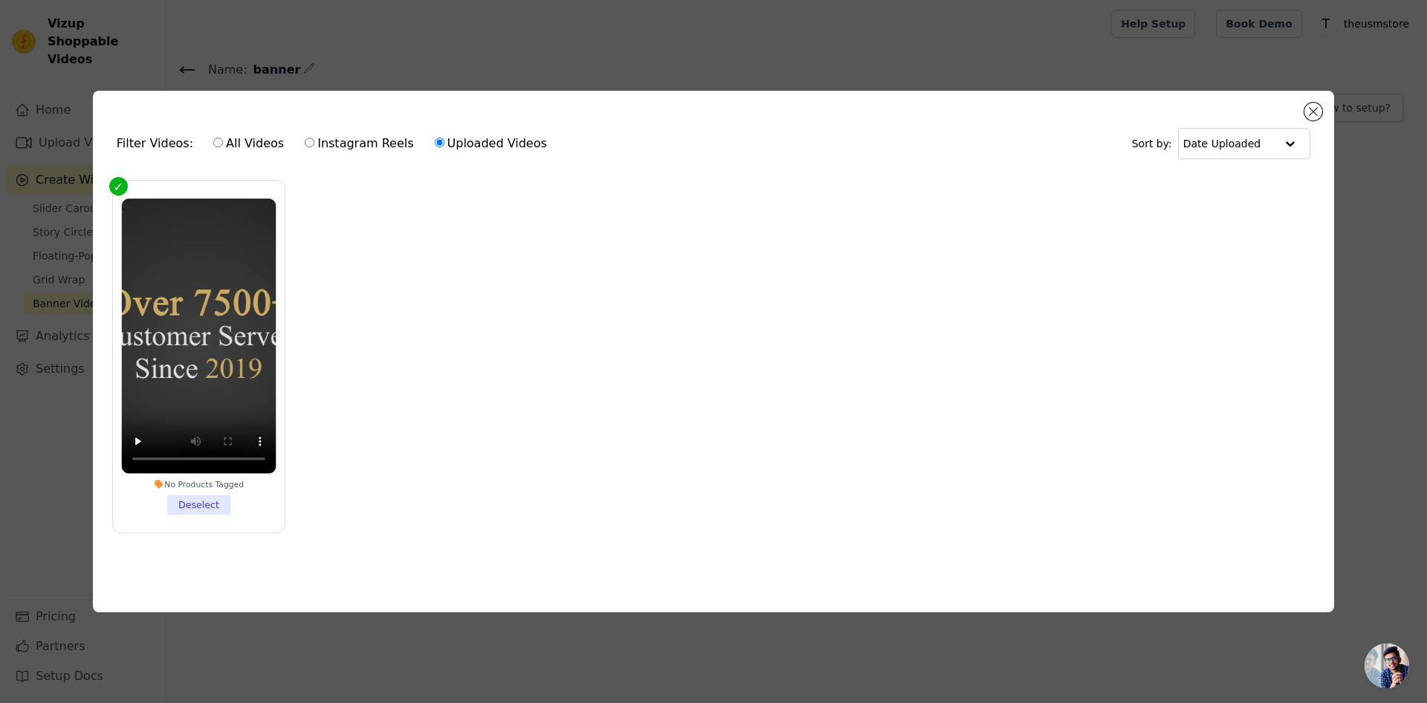
radio input "true"
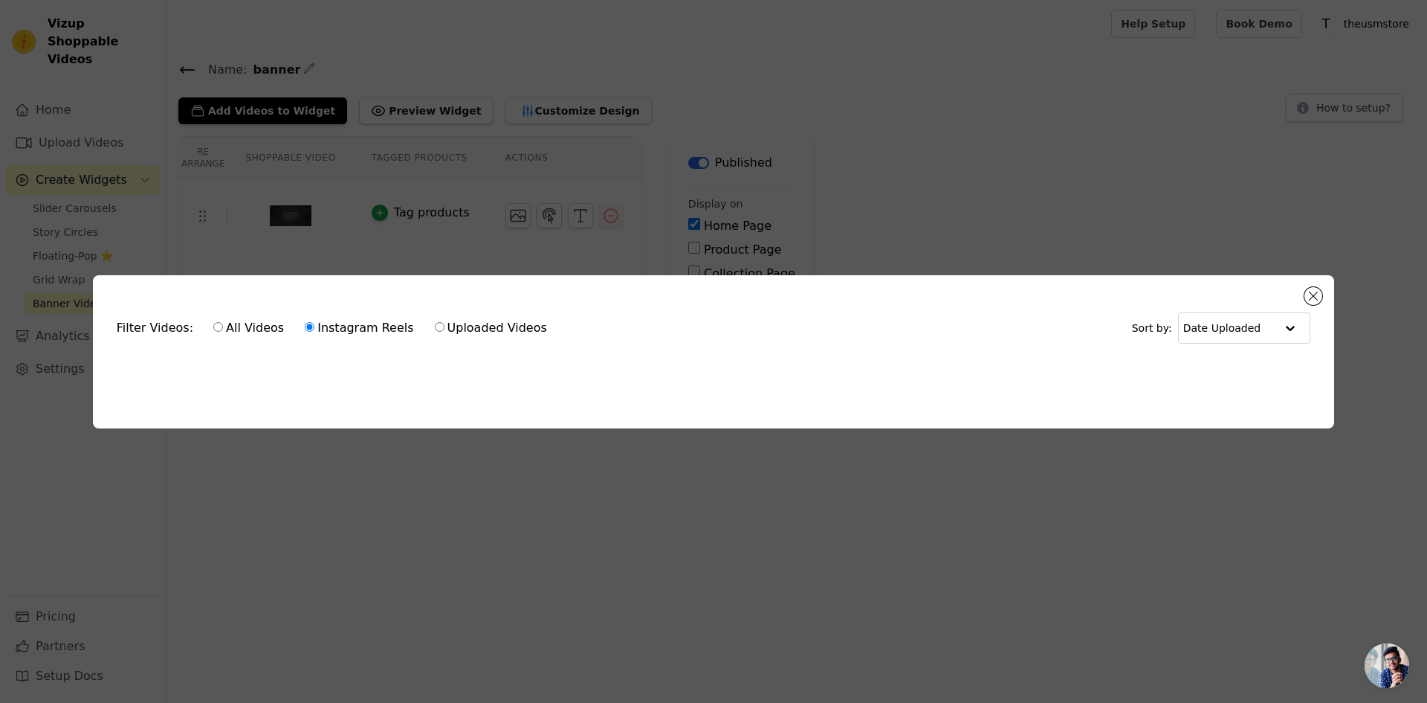
click at [452, 318] on label "Uploaded Videos" at bounding box center [491, 327] width 114 height 19
click at [445, 322] on input "Uploaded Videos" at bounding box center [440, 327] width 10 height 10
radio input "true"
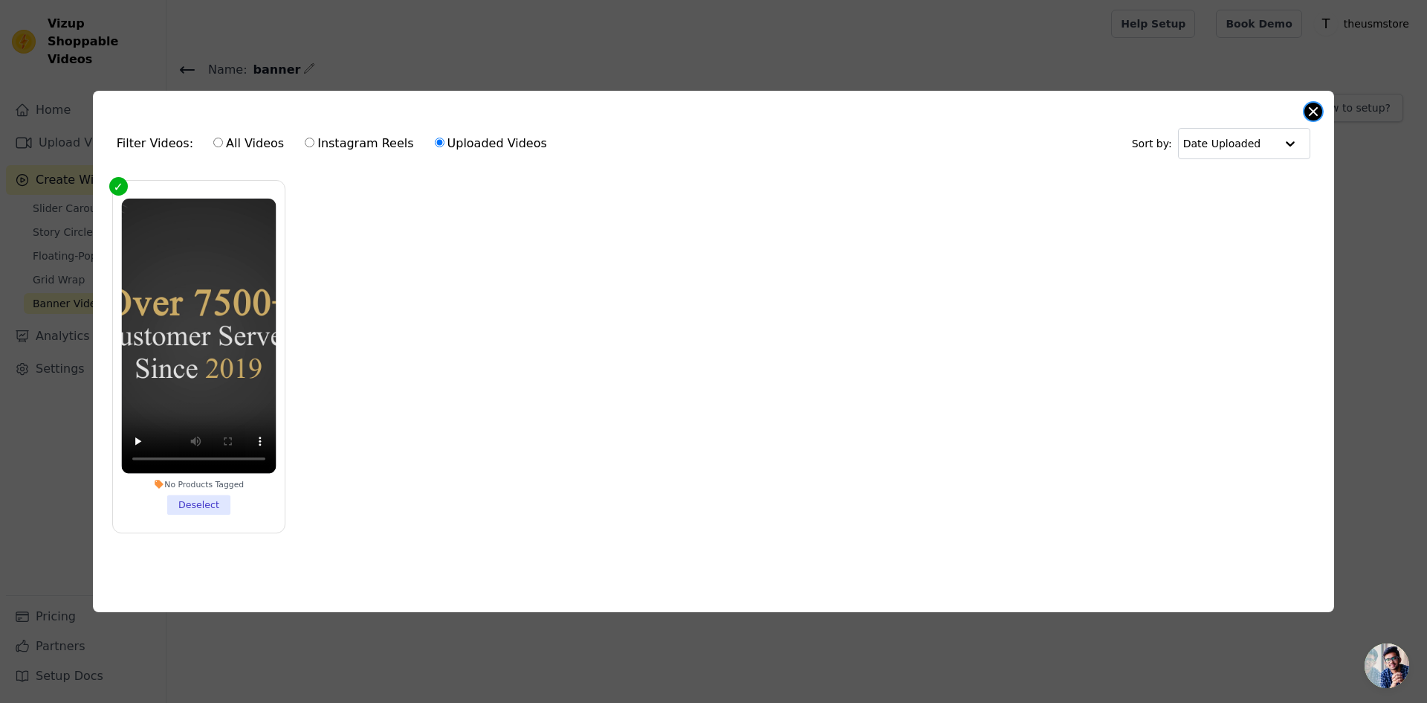
click at [1313, 109] on button "Close modal" at bounding box center [1314, 112] width 18 height 18
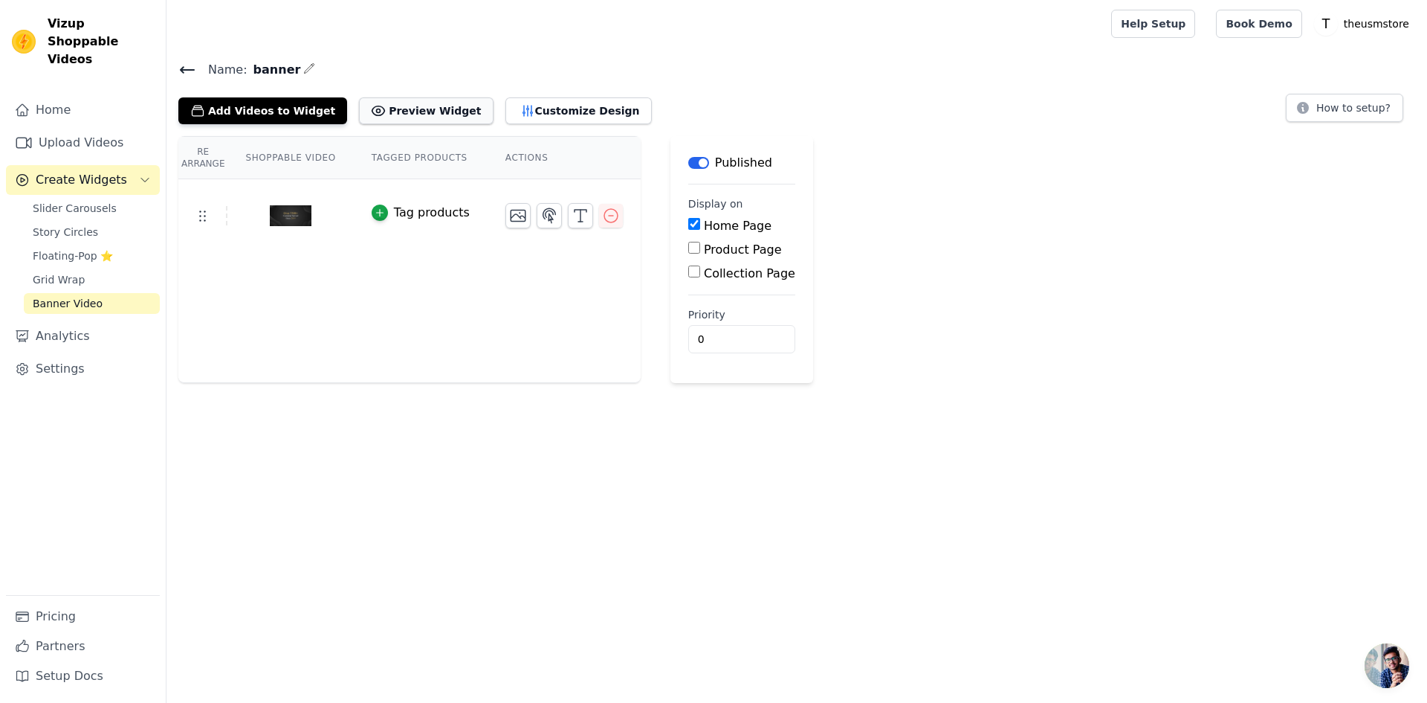
click at [415, 113] on button "Preview Widget" at bounding box center [426, 110] width 134 height 27
